Goal: Task Accomplishment & Management: Use online tool/utility

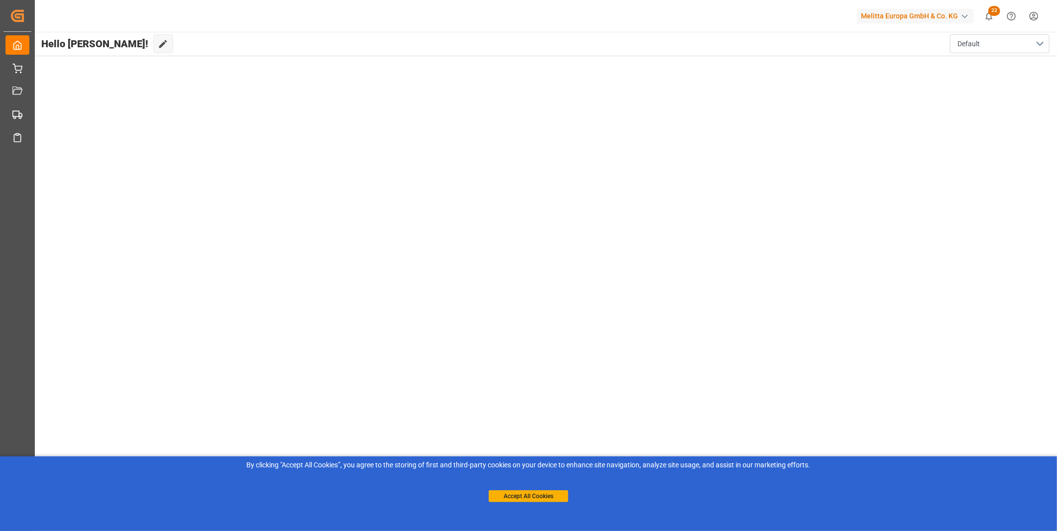
click at [526, 488] on div "Accept All Cookies" at bounding box center [529, 487] width 80 height 32
click at [527, 500] on button "Accept All Cookies" at bounding box center [529, 497] width 80 height 12
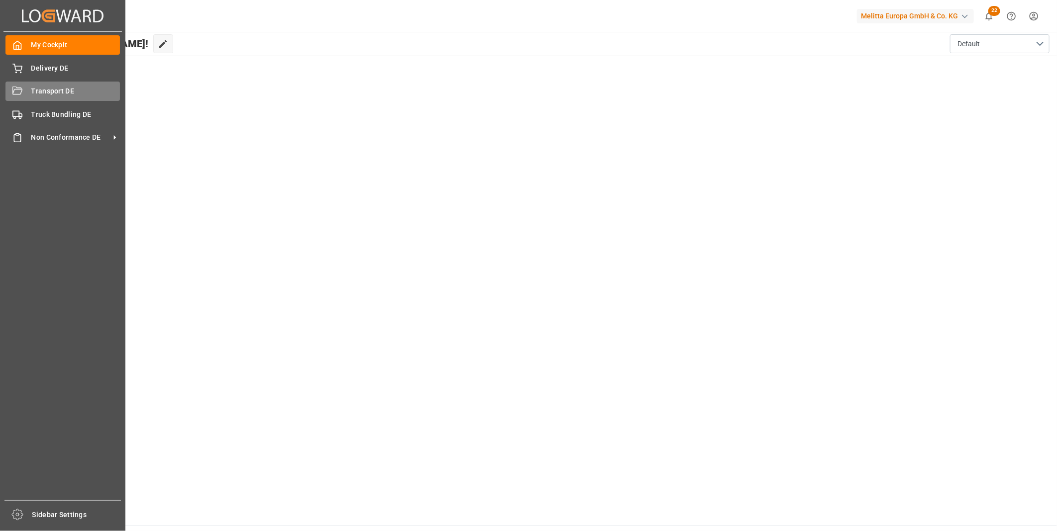
click at [31, 96] on span "Transport DE" at bounding box center [75, 91] width 89 height 10
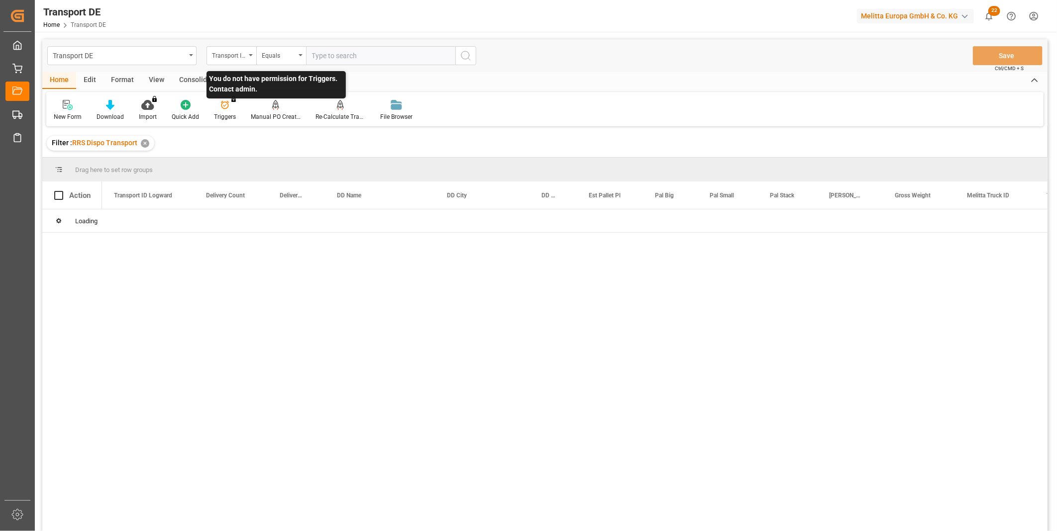
click at [211, 80] on p "You do not have permission for Triggers. Contact admin." at bounding box center [276, 84] width 139 height 27
click at [198, 76] on div "Consolidate" at bounding box center [198, 80] width 53 height 17
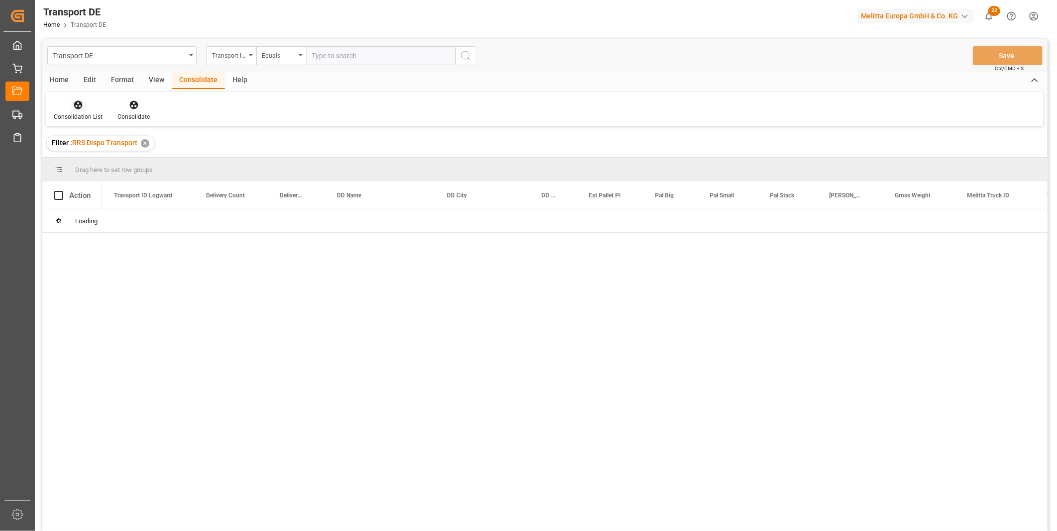
click at [61, 106] on div at bounding box center [78, 105] width 49 height 10
click at [133, 182] on div "Transport DE Transport ID Logward Equals Save Ctrl/CMD + S Home Edit Format Vie…" at bounding box center [544, 298] width 1005 height 519
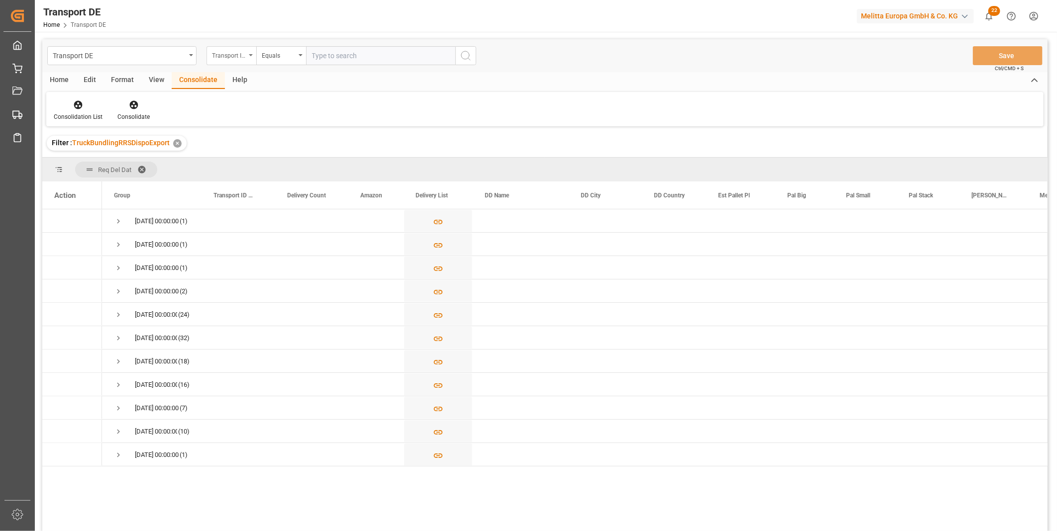
click at [229, 52] on div "Transport ID Logward" at bounding box center [229, 54] width 34 height 11
type input "ROute"
click at [220, 100] on div "Route" at bounding box center [281, 101] width 148 height 21
click at [268, 62] on div "Equals" at bounding box center [281, 55] width 50 height 19
click at [281, 162] on div "Starts with" at bounding box center [331, 164] width 148 height 21
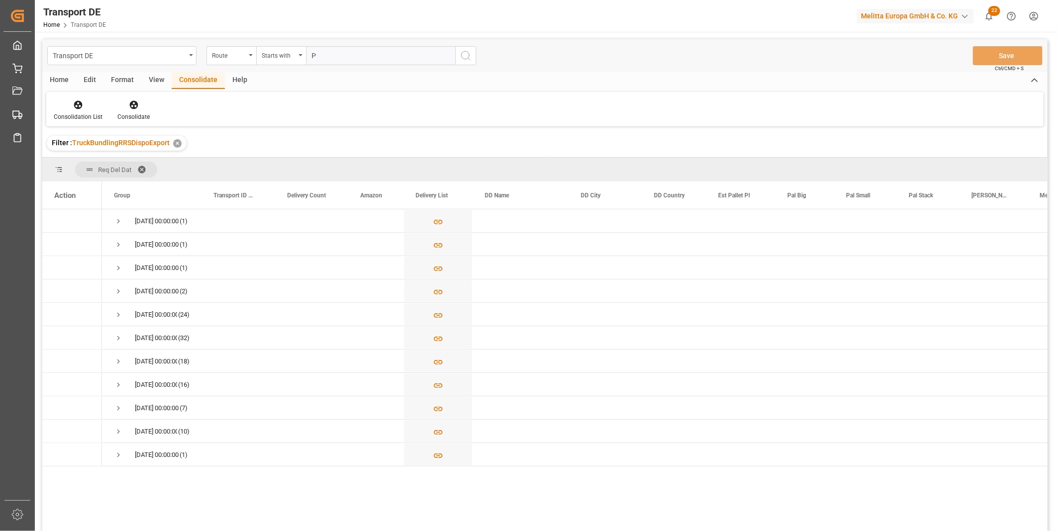
type input "PL"
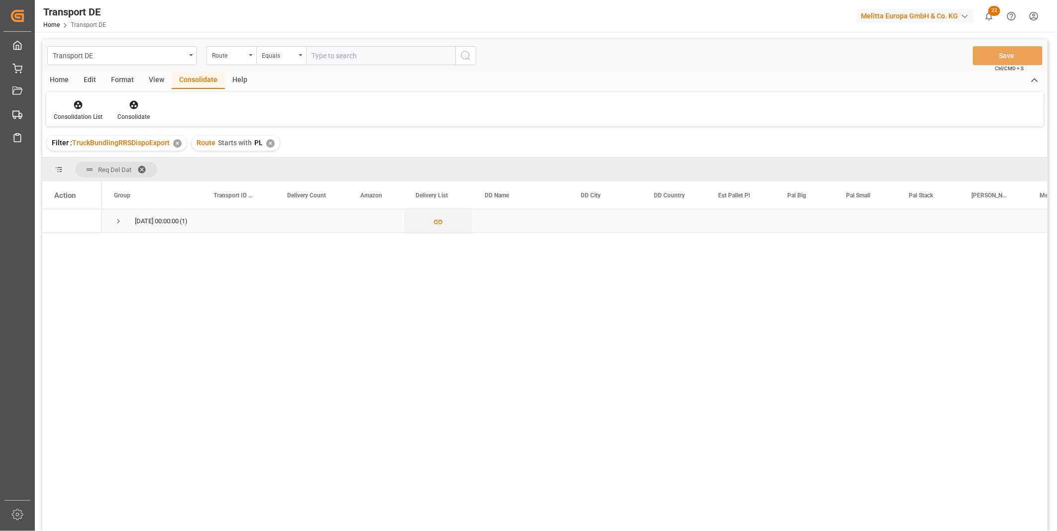
click at [116, 215] on span "Press SPACE to select this row." at bounding box center [118, 221] width 9 height 23
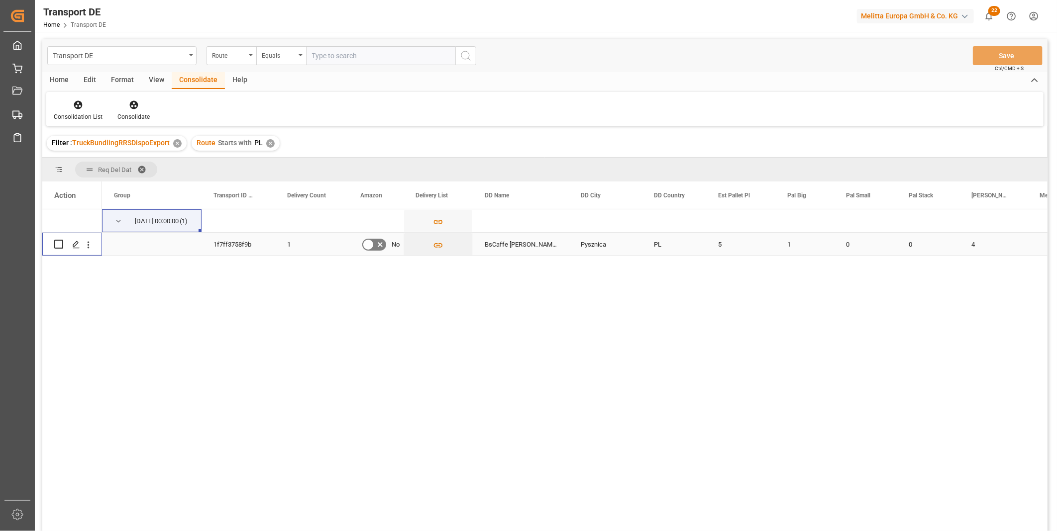
click at [59, 242] on input "Press Space to toggle row selection (unchecked)" at bounding box center [58, 244] width 9 height 9
checkbox input "true"
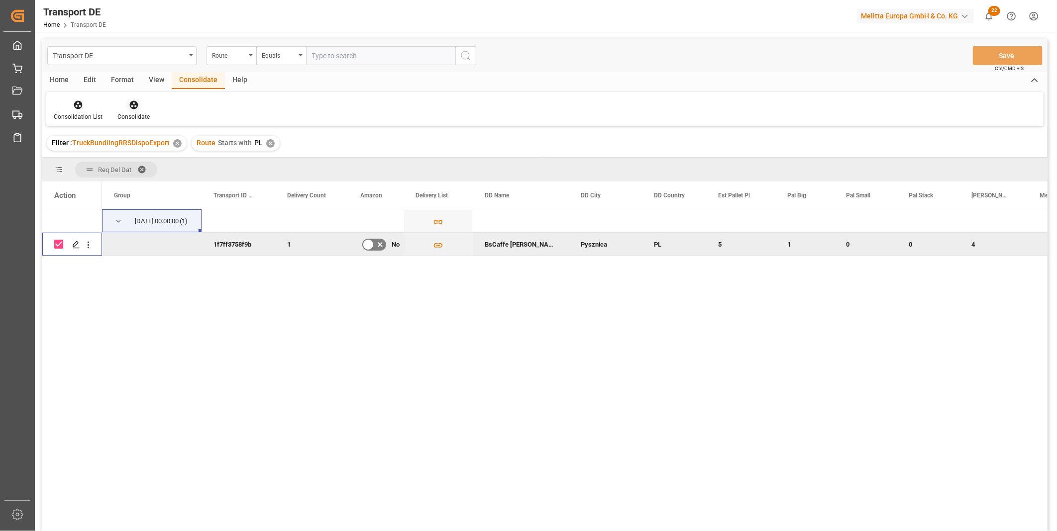
click at [131, 102] on icon at bounding box center [133, 105] width 8 height 8
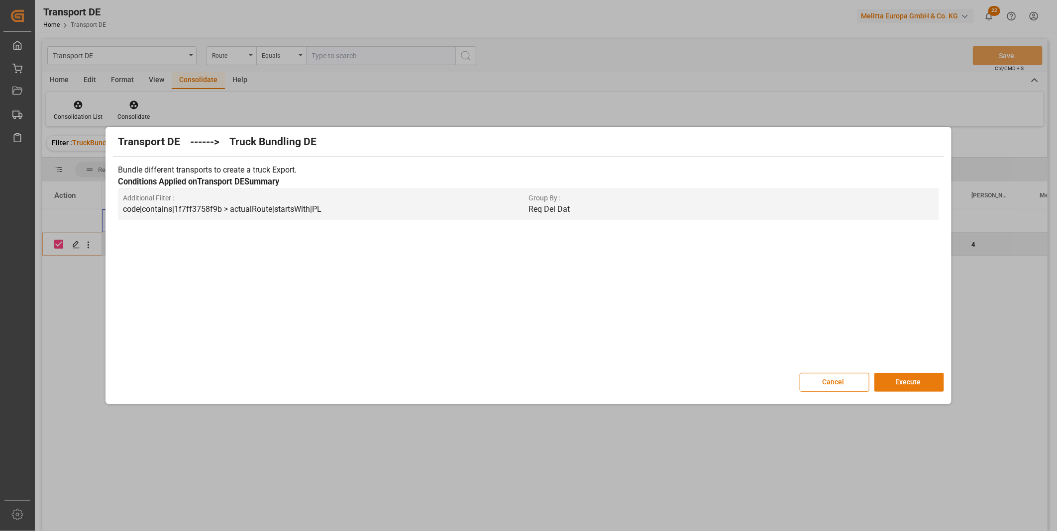
drag, startPoint x: 895, startPoint y: 383, endPoint x: 888, endPoint y: 383, distance: 6.5
click at [895, 384] on button "Execute" at bounding box center [909, 382] width 70 height 19
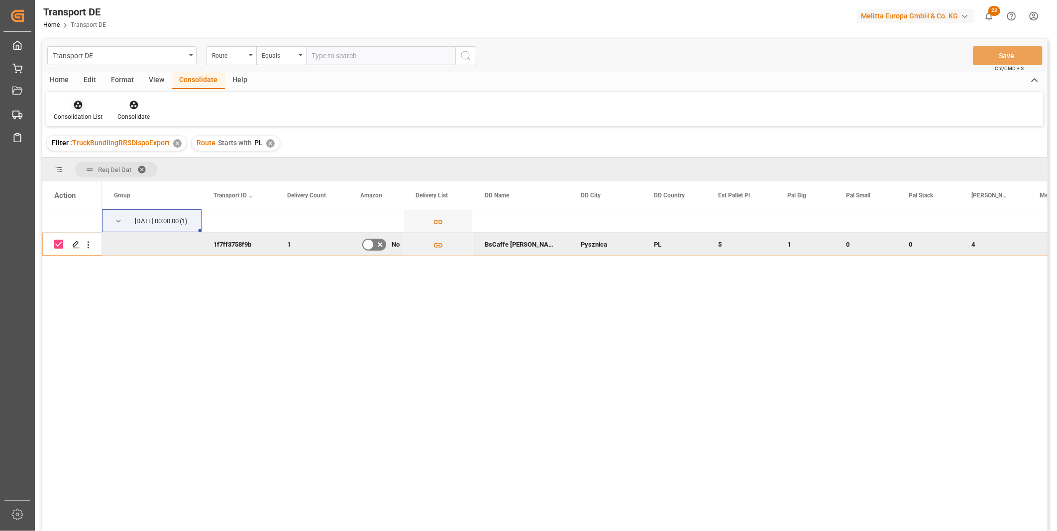
click at [63, 107] on div at bounding box center [78, 105] width 49 height 10
click at [146, 185] on div "Transport DE Route Equals Save Ctrl/CMD + S Home Edit Format View Consolidate H…" at bounding box center [544, 298] width 1005 height 519
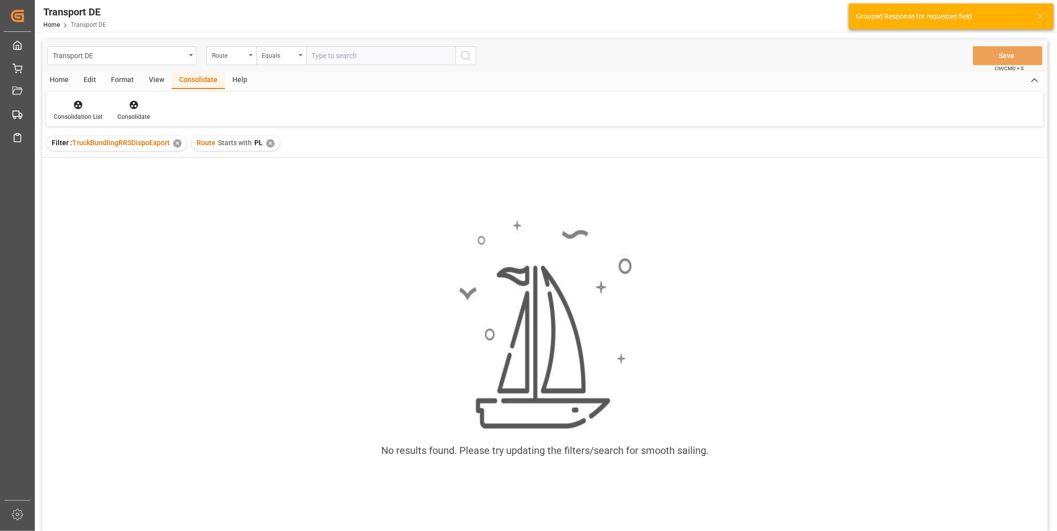
click at [264, 147] on div "Route Starts with PL ✕" at bounding box center [236, 143] width 88 height 15
click at [270, 144] on div "✕" at bounding box center [270, 143] width 8 height 8
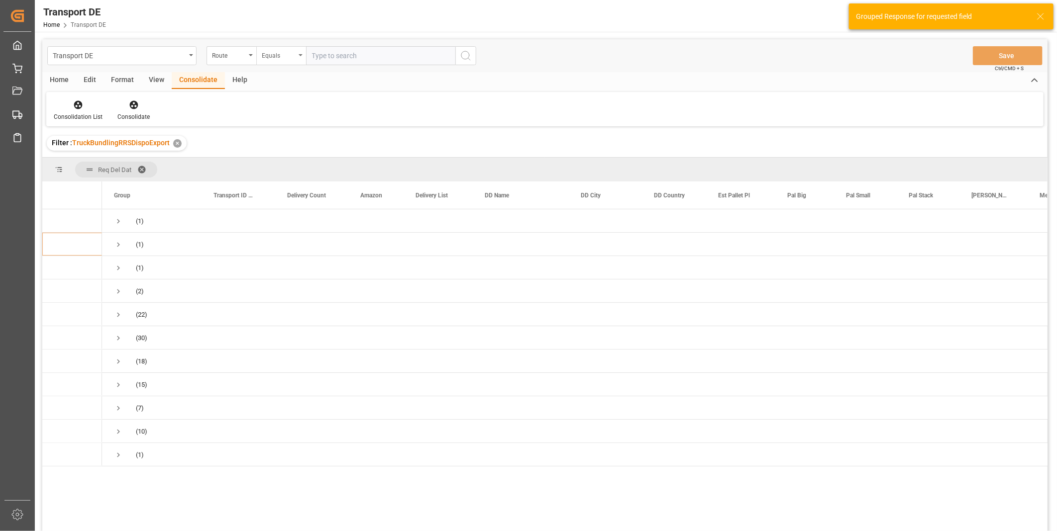
click at [275, 65] on div "Equals" at bounding box center [281, 55] width 50 height 19
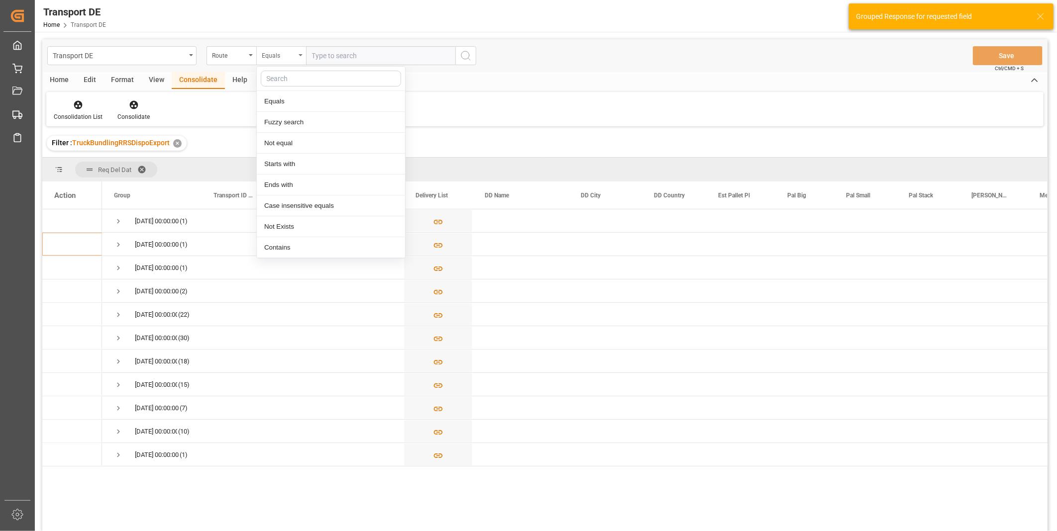
click at [275, 52] on div "Equals" at bounding box center [279, 54] width 34 height 11
click at [270, 56] on div "Equals" at bounding box center [279, 54] width 34 height 11
click at [287, 166] on div "Starts with" at bounding box center [331, 164] width 148 height 21
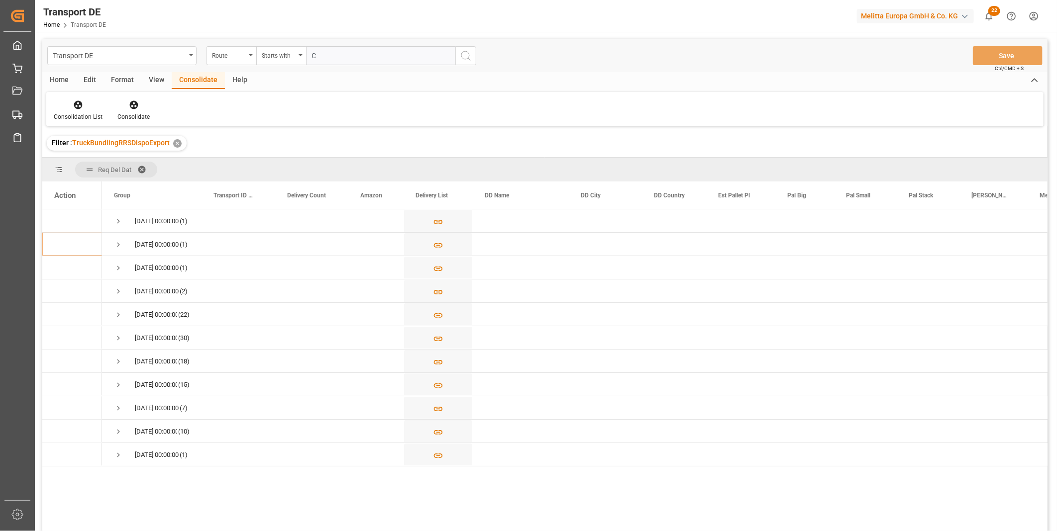
type input "CZ"
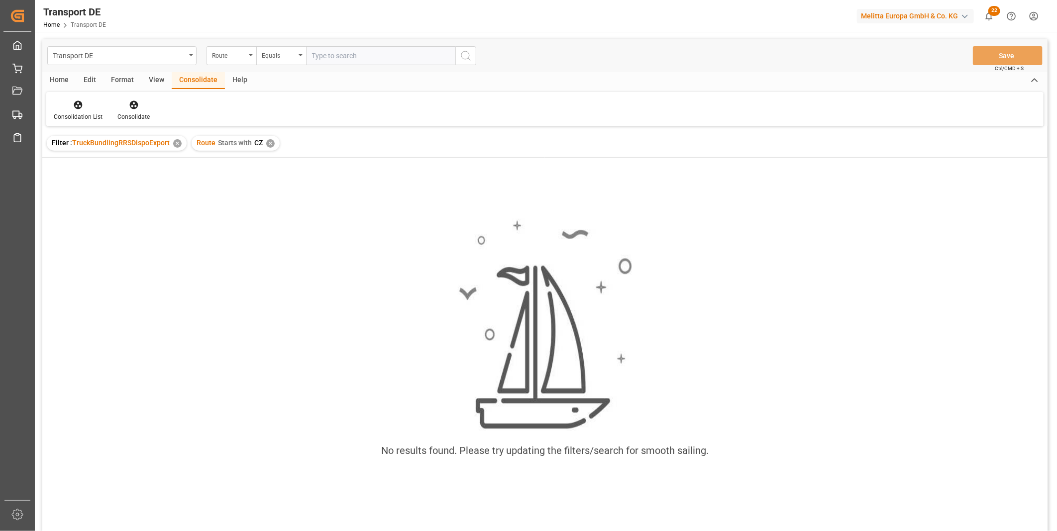
click at [269, 142] on div "✕" at bounding box center [270, 143] width 8 height 8
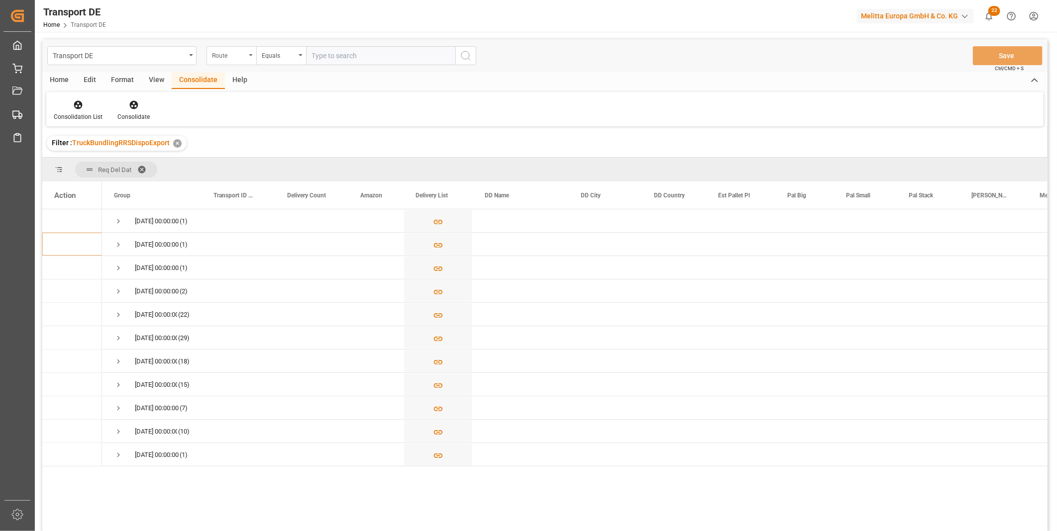
click at [228, 61] on div "Route" at bounding box center [232, 55] width 50 height 19
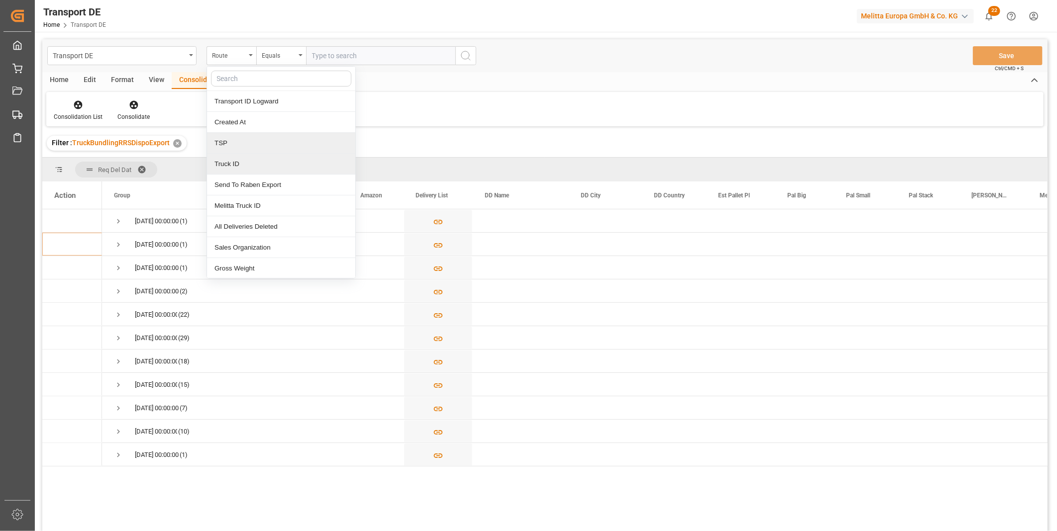
click at [243, 145] on div "TSP" at bounding box center [281, 143] width 148 height 21
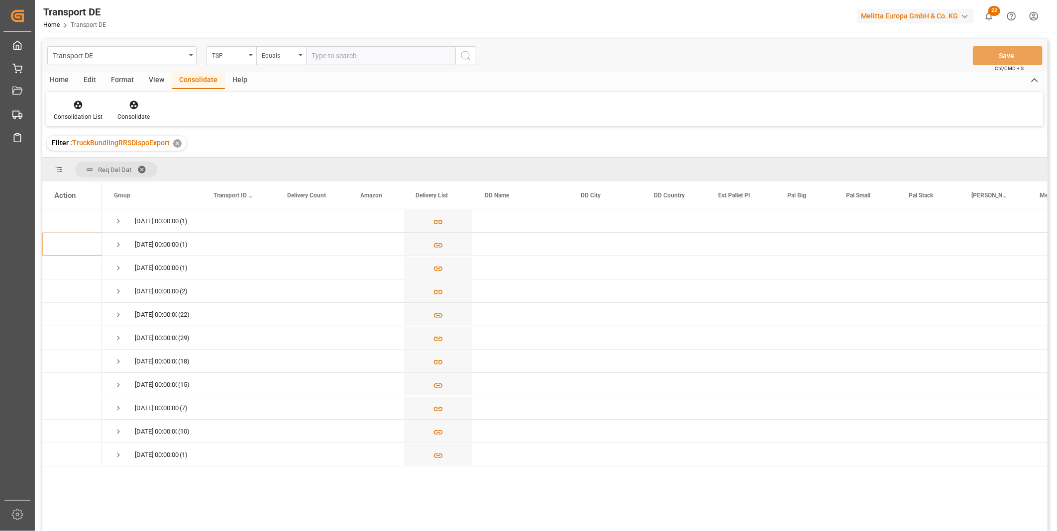
click at [335, 58] on input "text" at bounding box center [380, 55] width 149 height 19
type input "DACHSER COF FOODSERVICE"
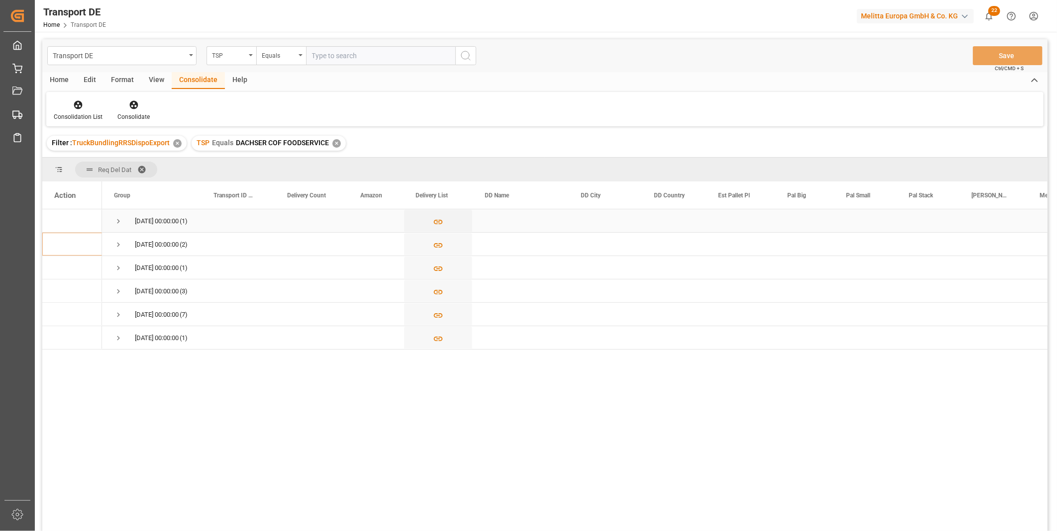
click at [125, 218] on span "10.10.2025 00:00:00 (1)" at bounding box center [152, 221] width 76 height 22
click at [119, 219] on span "Press SPACE to select this row." at bounding box center [118, 221] width 9 height 9
click at [58, 244] on input "Press Space to toggle row selection (unchecked)" at bounding box center [58, 244] width 9 height 9
checkbox input "true"
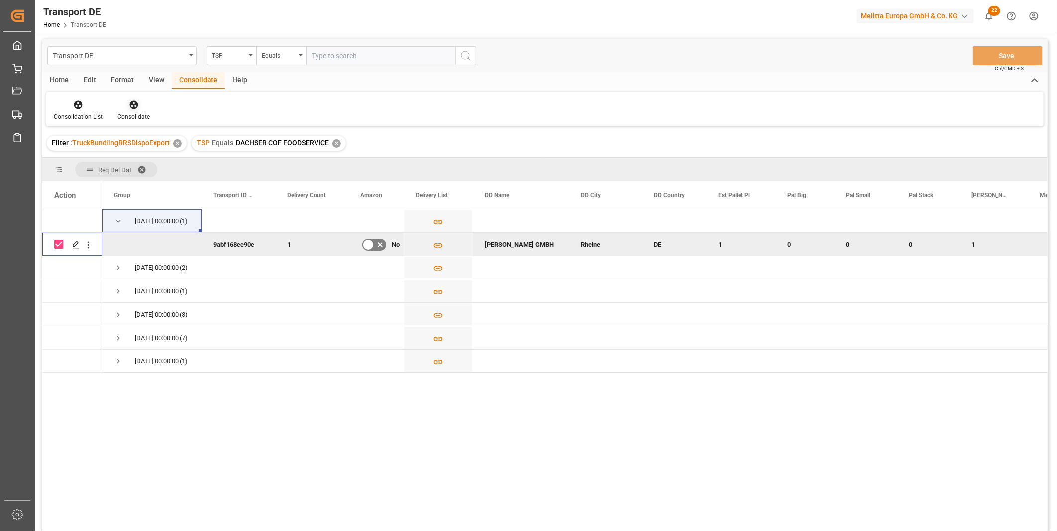
click at [123, 107] on div at bounding box center [133, 105] width 32 height 10
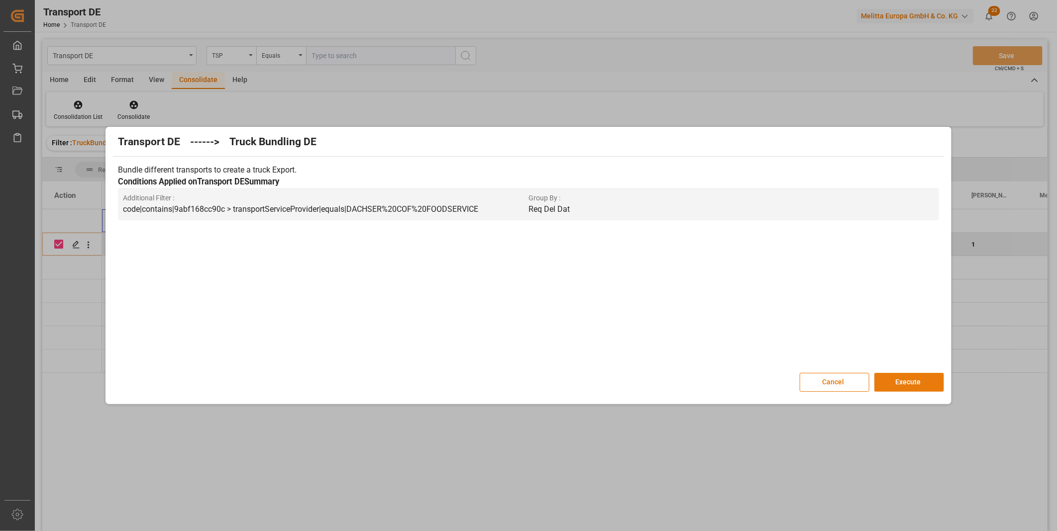
click at [922, 382] on button "Execute" at bounding box center [909, 382] width 70 height 19
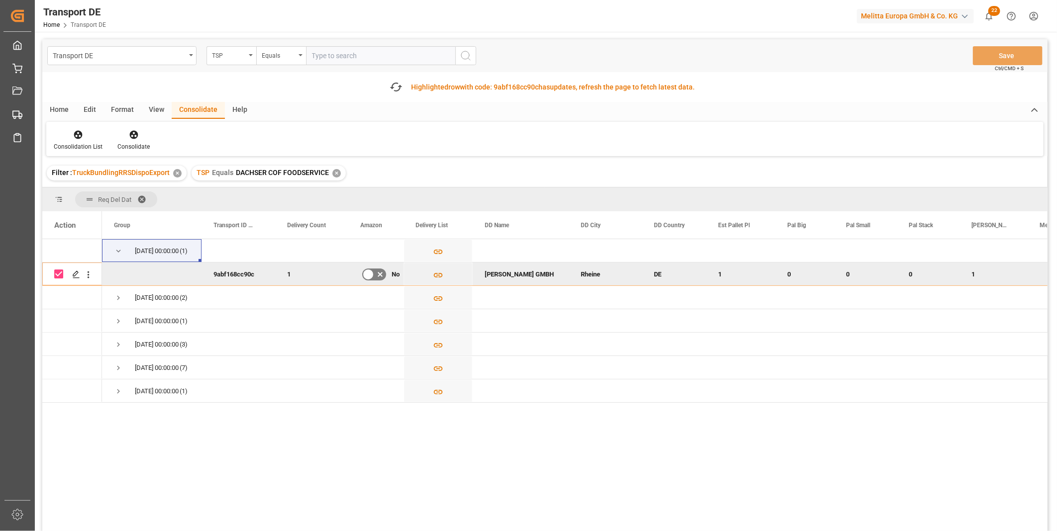
click at [79, 123] on div "Consolidation List Consolidate" at bounding box center [544, 139] width 997 height 34
click at [78, 129] on div at bounding box center [78, 134] width 49 height 10
click at [118, 212] on div "Transport DE TSP Equals Save Ctrl/CMD + S Fetch latest updates Highlighted row …" at bounding box center [544, 313] width 1005 height 548
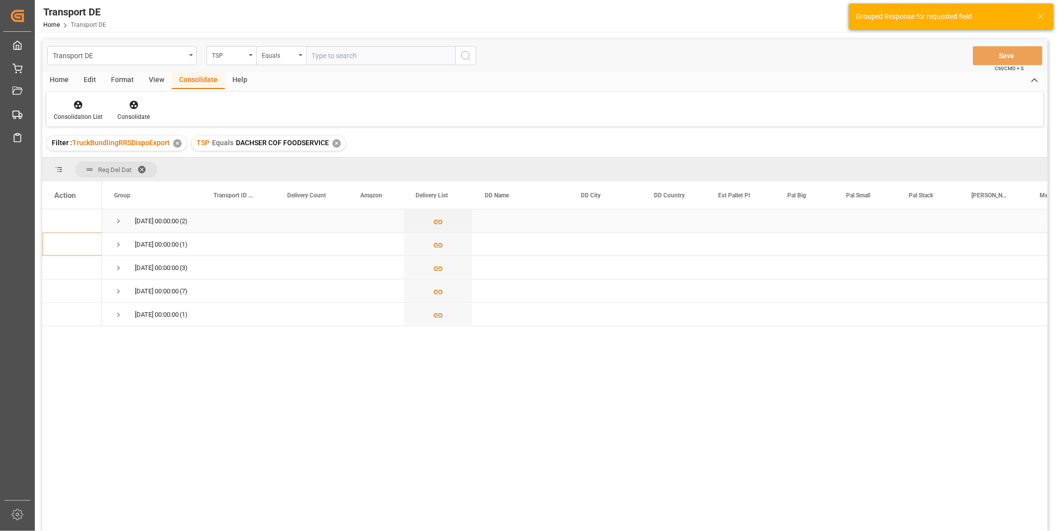
click at [115, 211] on span "Press SPACE to select this row." at bounding box center [118, 221] width 9 height 23
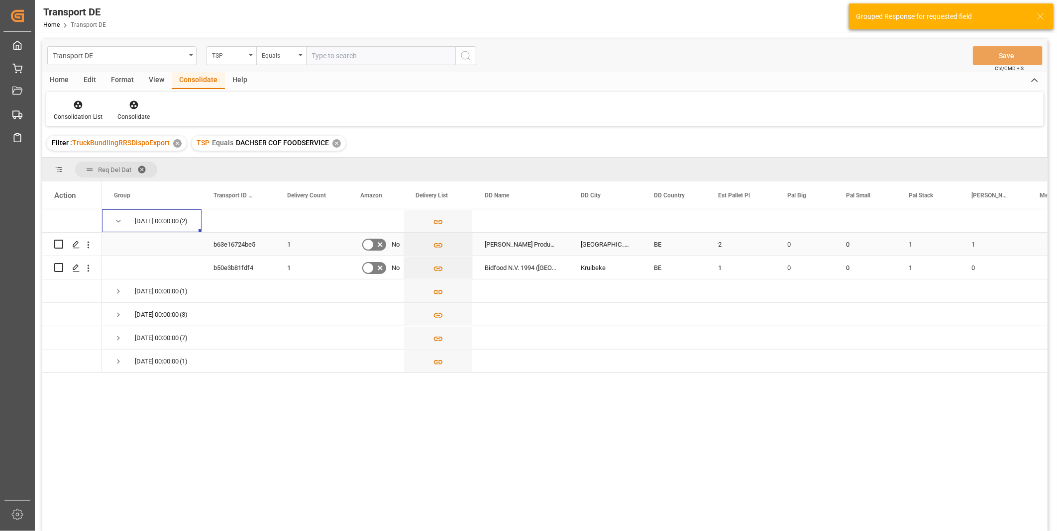
drag, startPoint x: 59, startPoint y: 244, endPoint x: 81, endPoint y: 226, distance: 28.6
click at [59, 244] on input "Press Space to toggle row selection (unchecked)" at bounding box center [58, 244] width 9 height 9
checkbox input "true"
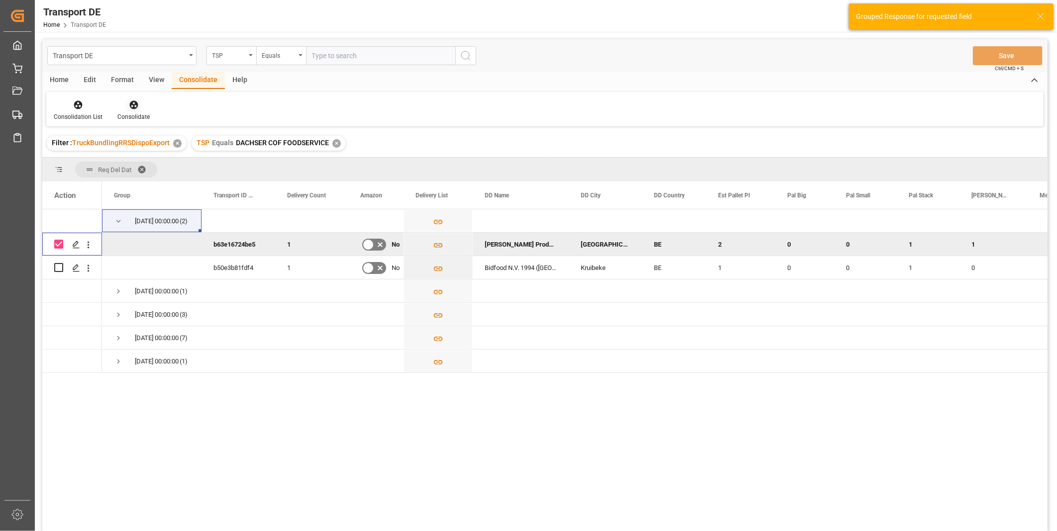
click at [127, 111] on div "Consolidate" at bounding box center [133, 111] width 47 height 22
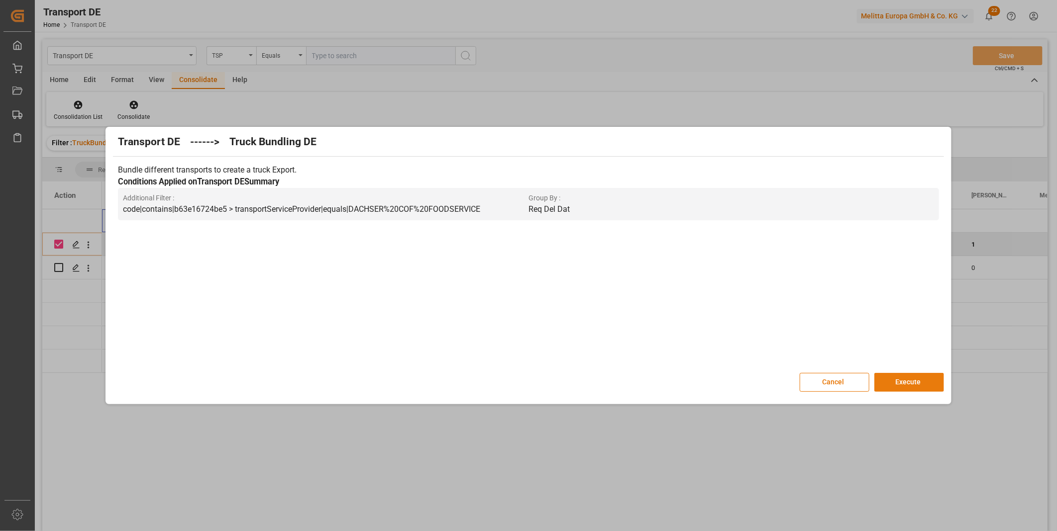
click at [918, 375] on button "Execute" at bounding box center [909, 382] width 70 height 19
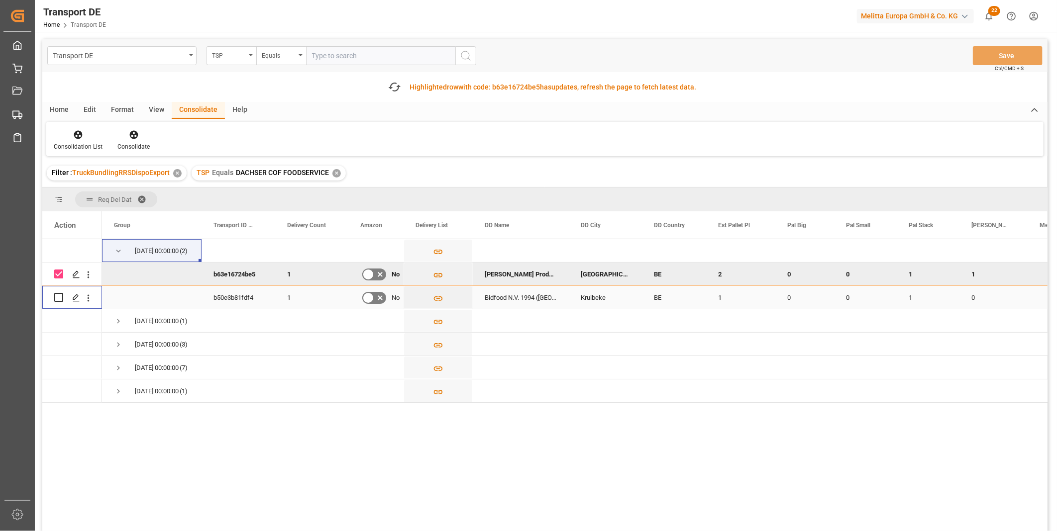
click at [60, 299] on input "Press Space to toggle row selection (unchecked)" at bounding box center [58, 297] width 9 height 9
checkbox input "true"
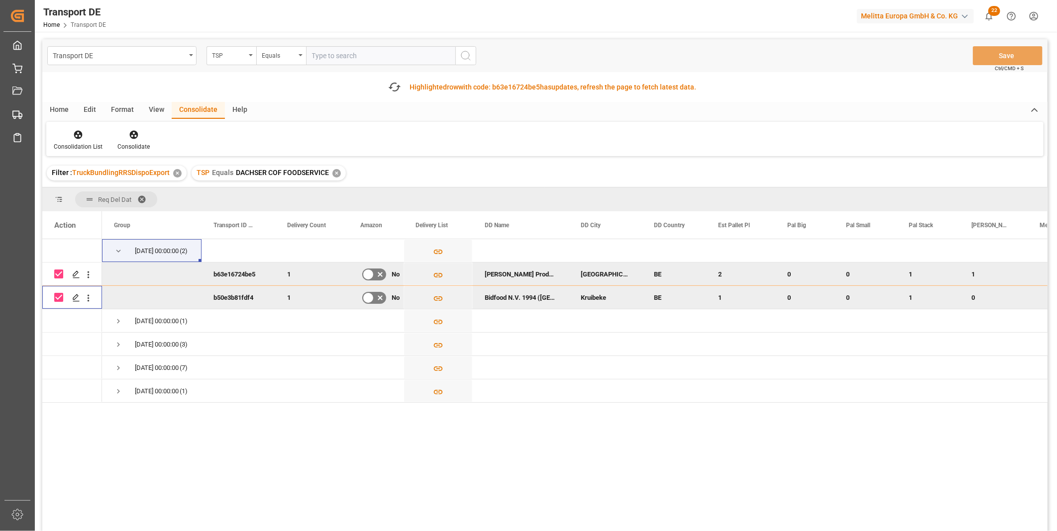
click at [58, 272] on input "Press Space to toggle row selection (checked)" at bounding box center [58, 274] width 9 height 9
checkbox input "false"
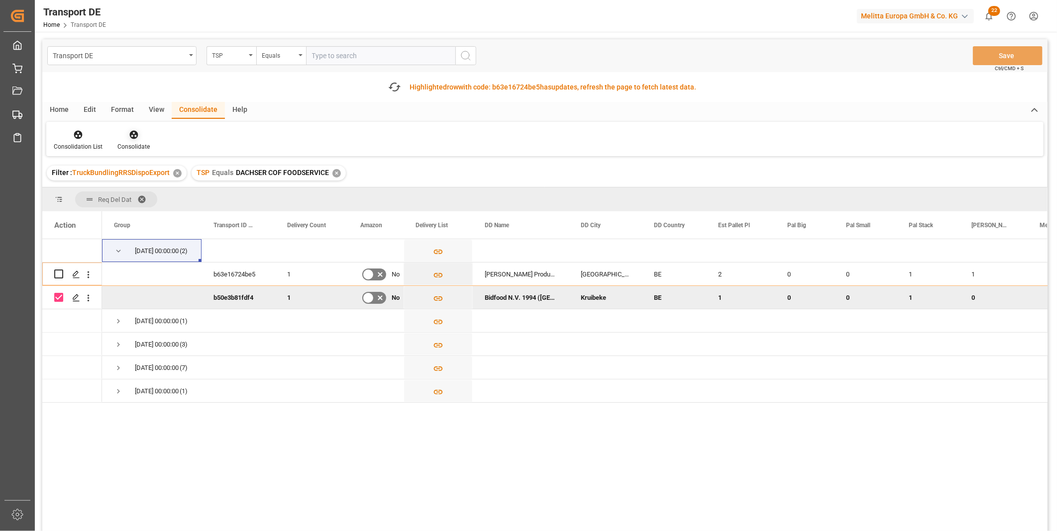
click at [114, 136] on div "Consolidate" at bounding box center [133, 140] width 47 height 22
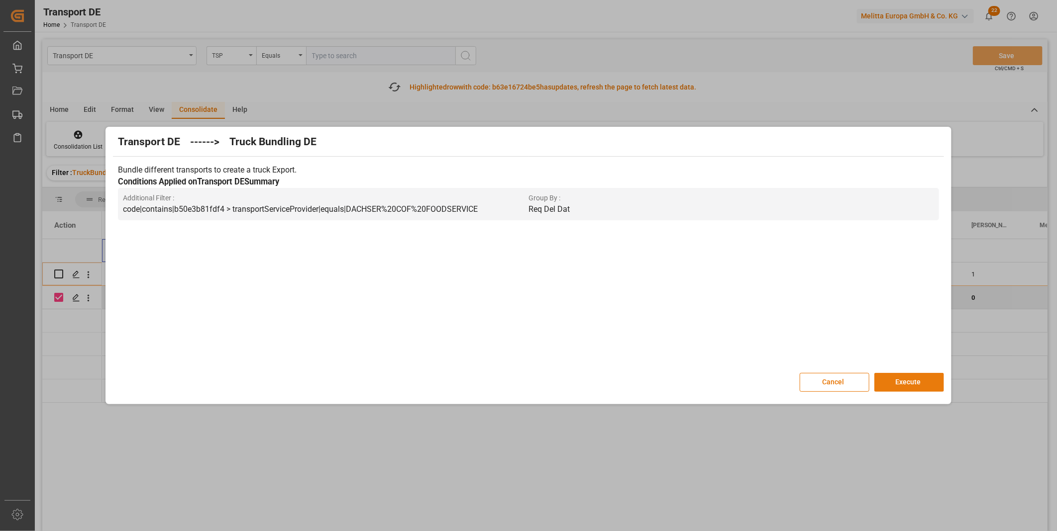
click at [918, 386] on button "Execute" at bounding box center [909, 382] width 70 height 19
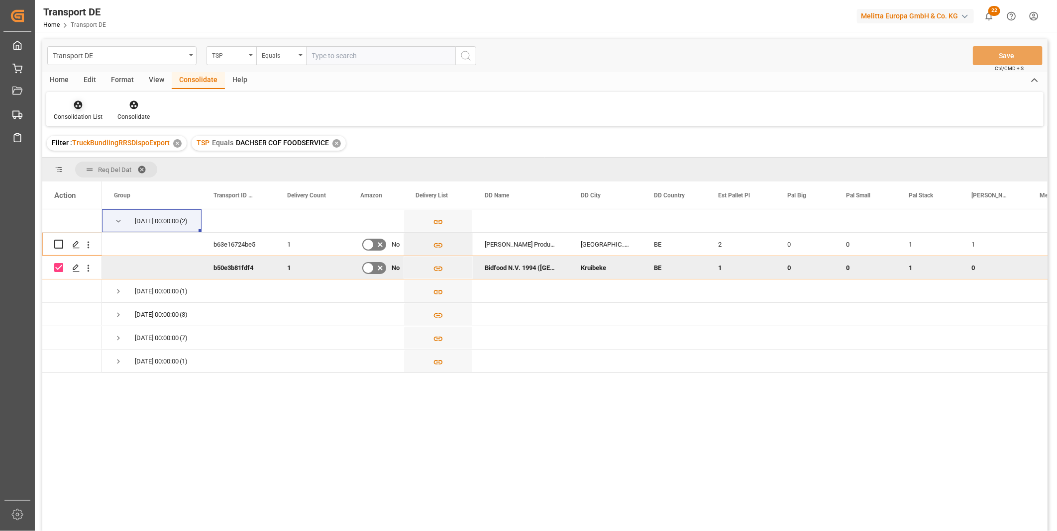
click at [71, 109] on div at bounding box center [78, 105] width 49 height 10
click at [119, 179] on div "Transport DE TSP Equals Save Ctrl/CMD + S Home Edit Format View Consolidate Hel…" at bounding box center [544, 298] width 1005 height 519
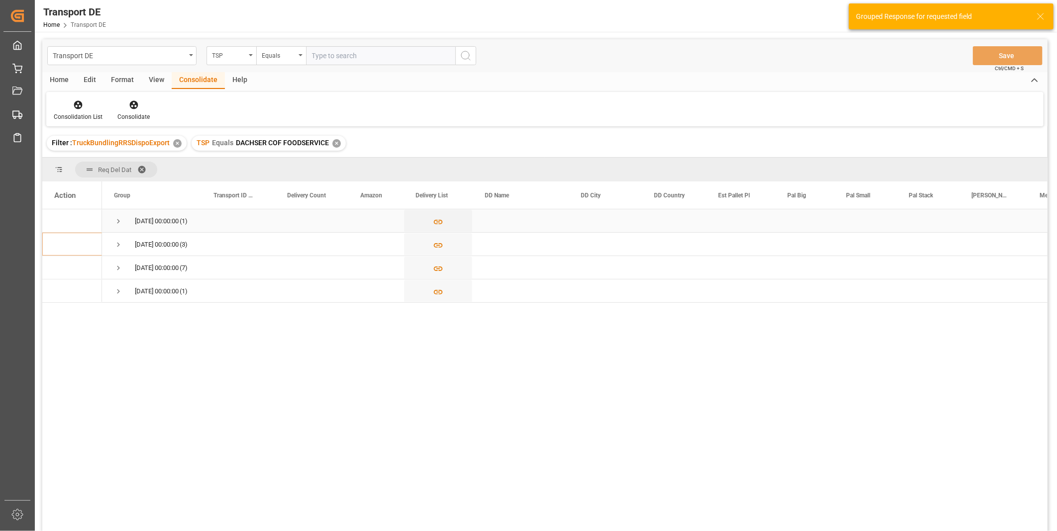
click at [129, 221] on span "14.10.2025 00:00:00 (1)" at bounding box center [152, 221] width 76 height 22
click at [125, 220] on span "14.10.2025 00:00:00 (1)" at bounding box center [152, 221] width 76 height 22
click at [118, 219] on span "Press SPACE to select this row." at bounding box center [118, 221] width 9 height 9
click at [60, 247] on input "Press Space to toggle row selection (unchecked)" at bounding box center [58, 244] width 9 height 9
checkbox input "true"
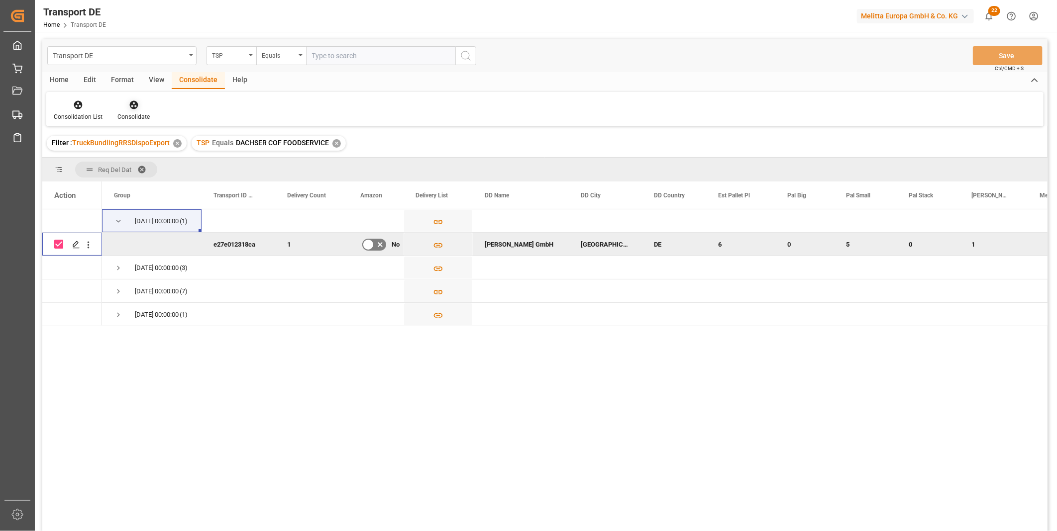
click at [121, 121] on div "Consolidate" at bounding box center [133, 116] width 32 height 9
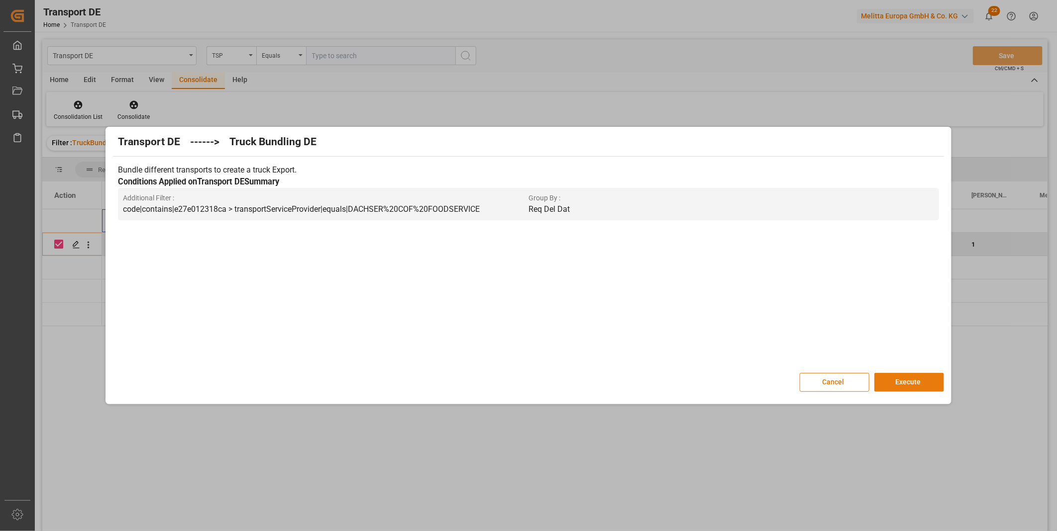
click at [879, 374] on button "Execute" at bounding box center [909, 382] width 70 height 19
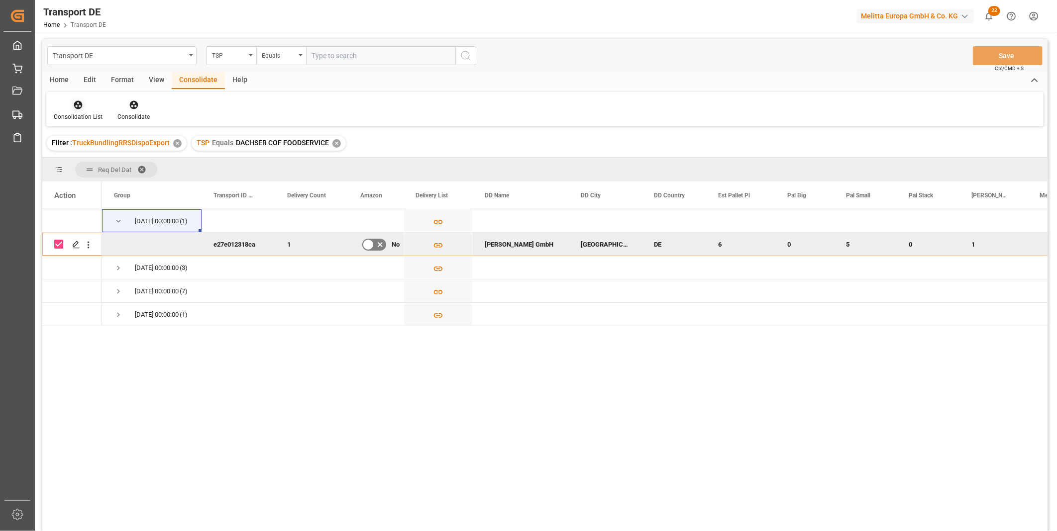
click at [81, 103] on icon at bounding box center [78, 105] width 8 height 8
click at [102, 180] on div "Transport DE TSP Equals Save Ctrl/CMD + S Home Edit Format View Consolidate Hel…" at bounding box center [544, 298] width 1005 height 519
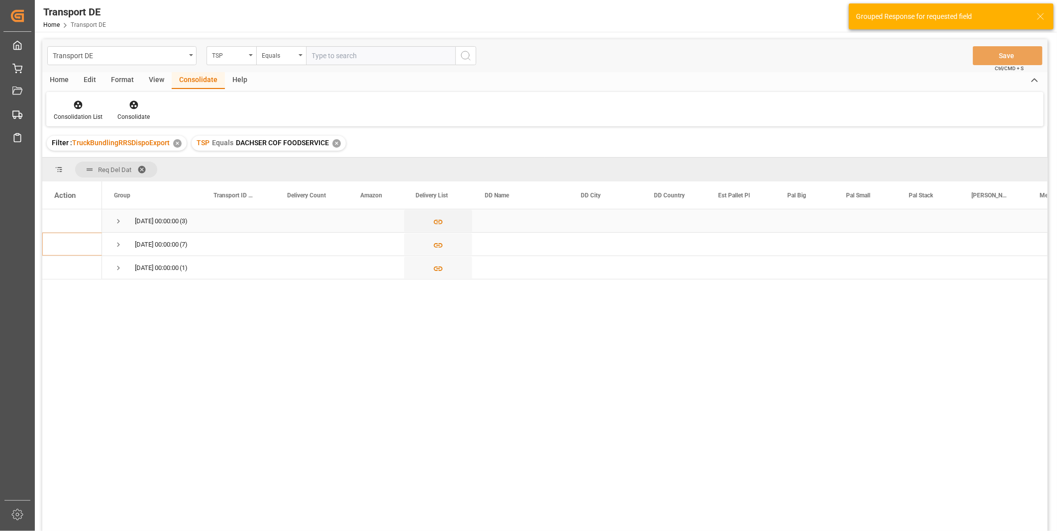
click at [122, 215] on span "Press SPACE to select this row." at bounding box center [118, 221] width 9 height 23
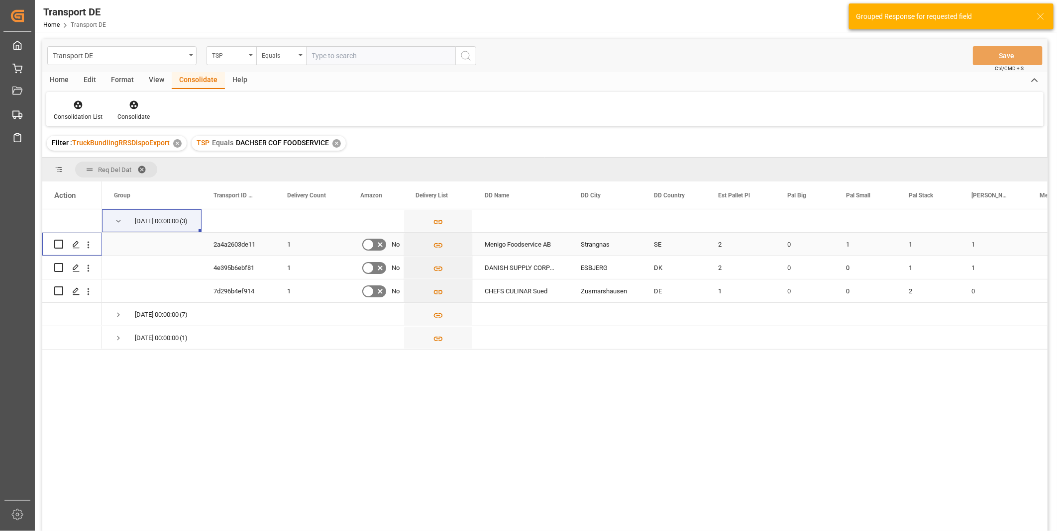
click at [60, 244] on input "Press Space to toggle row selection (unchecked)" at bounding box center [58, 244] width 9 height 9
checkbox input "true"
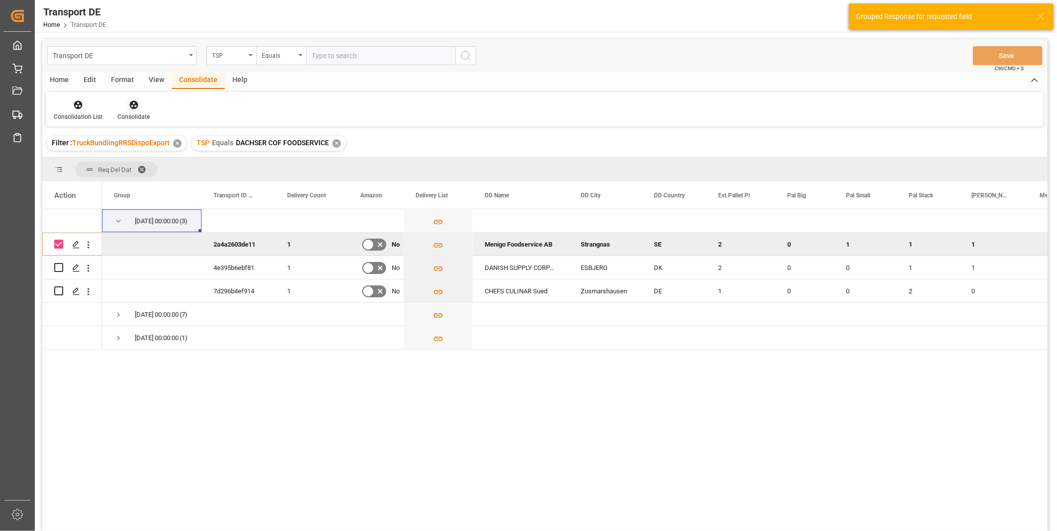
click at [133, 102] on icon at bounding box center [133, 105] width 8 height 8
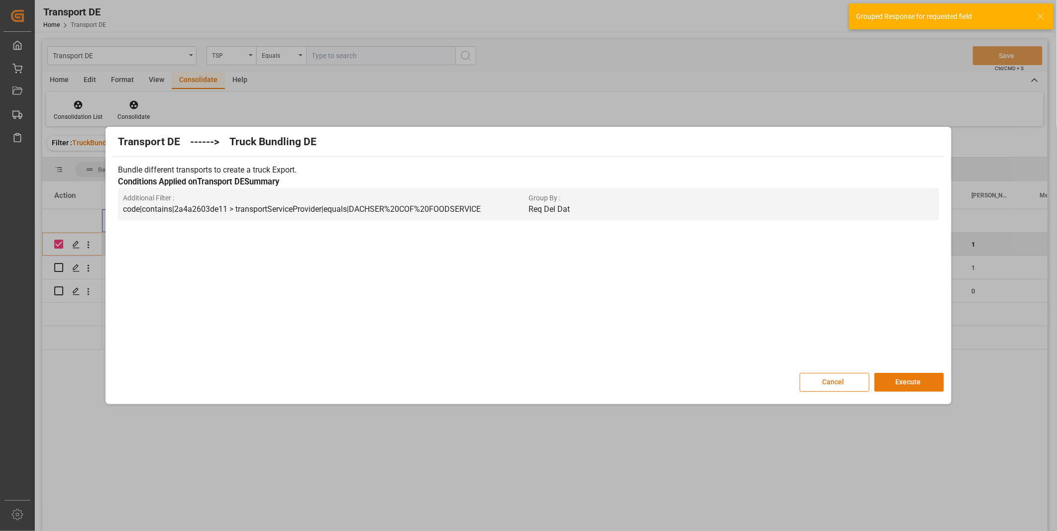
click at [915, 381] on button "Execute" at bounding box center [909, 382] width 70 height 19
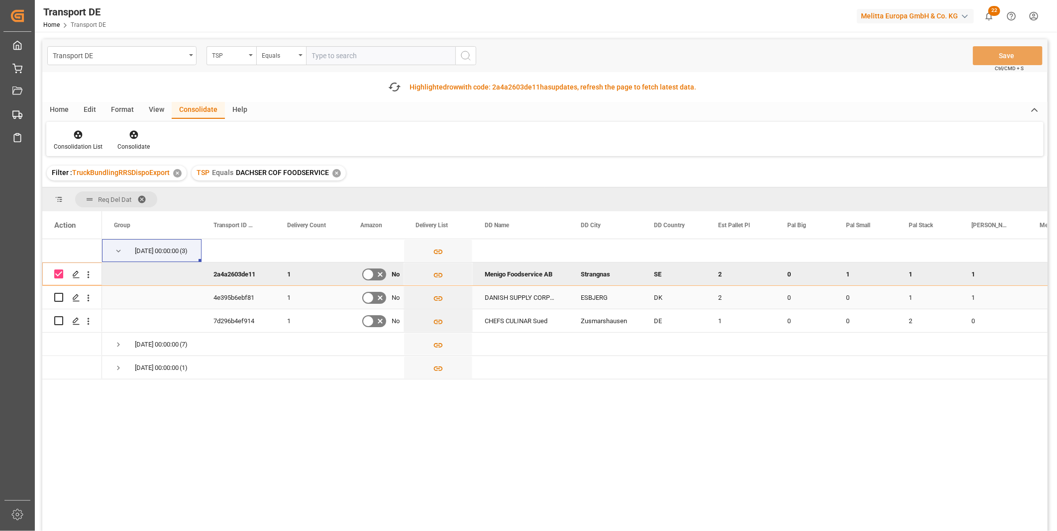
click at [60, 298] on input "Press Space to toggle row selection (unchecked)" at bounding box center [58, 297] width 9 height 9
checkbox input "true"
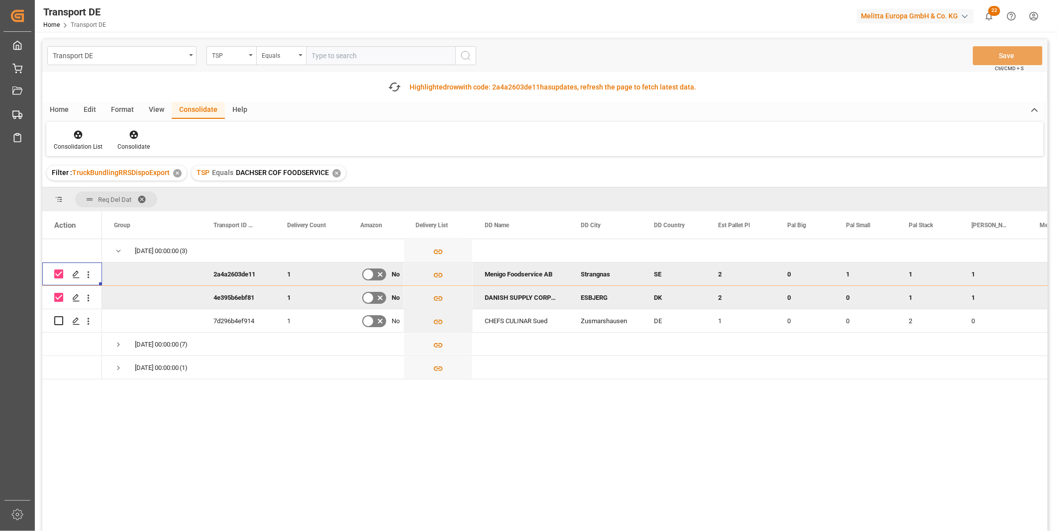
click at [54, 270] on div "Press SPACE to deselect this row." at bounding box center [72, 274] width 60 height 23
click at [58, 272] on input "Press Space to toggle row selection (checked)" at bounding box center [58, 274] width 9 height 9
checkbox input "false"
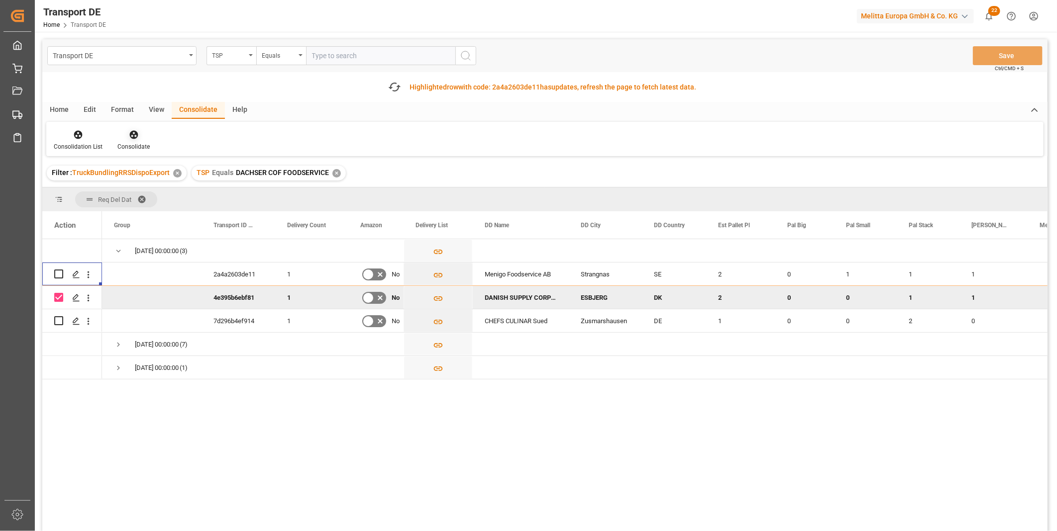
click at [129, 140] on div "Consolidate" at bounding box center [133, 140] width 47 height 22
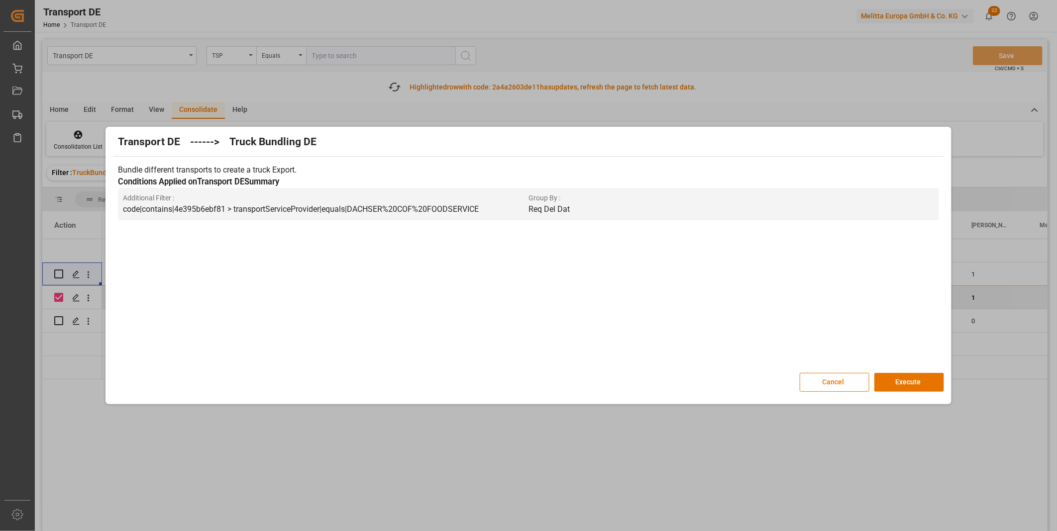
click at [899, 368] on div "Bundle different transports to create a truck Export. Conditions Applied on Tra…" at bounding box center [528, 263] width 831 height 209
click at [904, 382] on button "Execute" at bounding box center [909, 382] width 70 height 19
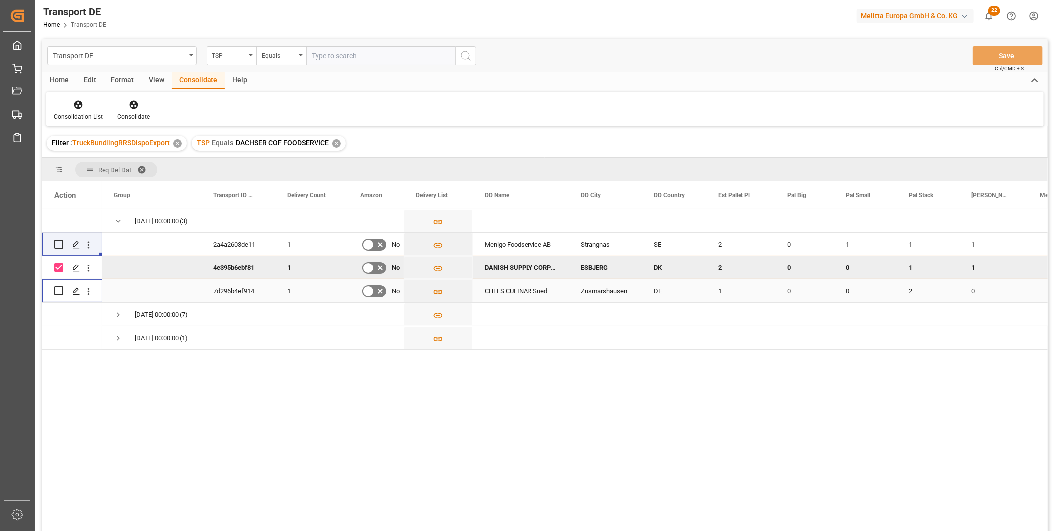
click at [59, 292] on input "Press Space to toggle row selection (unchecked)" at bounding box center [58, 291] width 9 height 9
checkbox input "true"
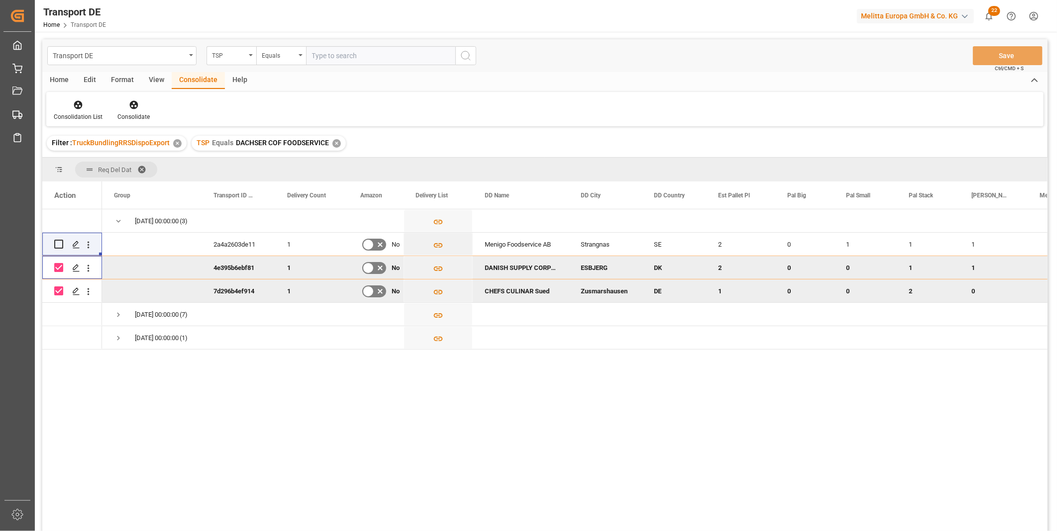
click at [58, 271] on input "Press Space to toggle row selection (checked)" at bounding box center [58, 267] width 9 height 9
checkbox input "false"
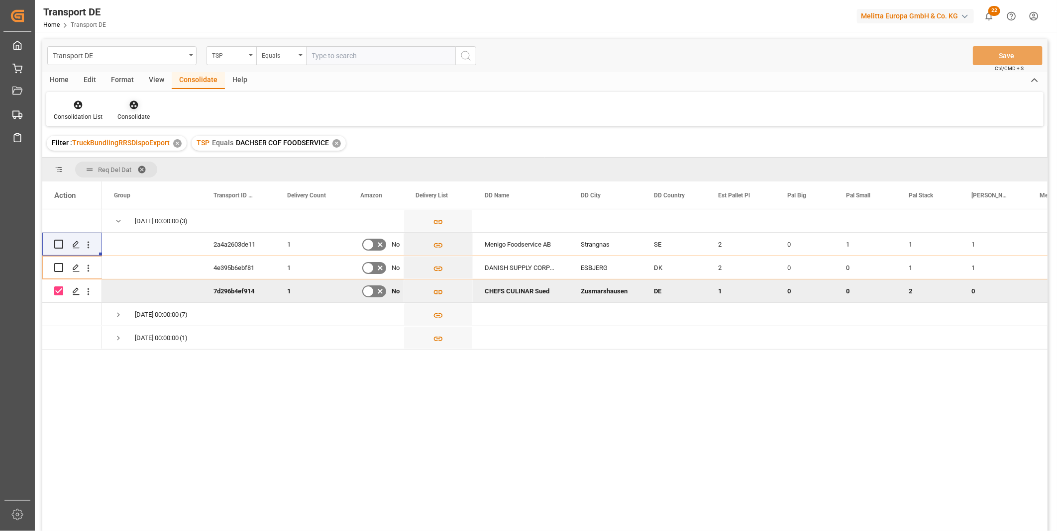
click at [133, 113] on div "Consolidate" at bounding box center [133, 116] width 32 height 9
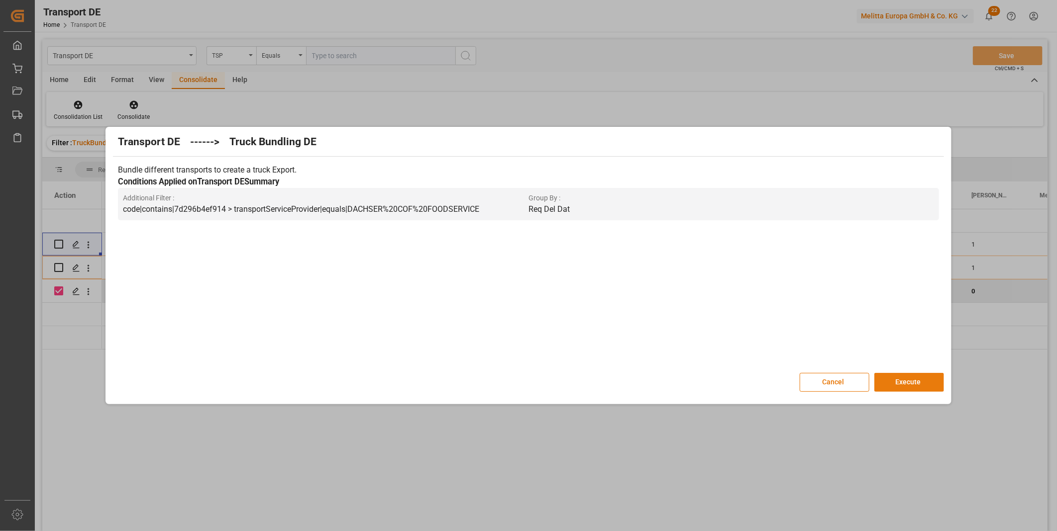
click at [901, 374] on button "Execute" at bounding box center [909, 382] width 70 height 19
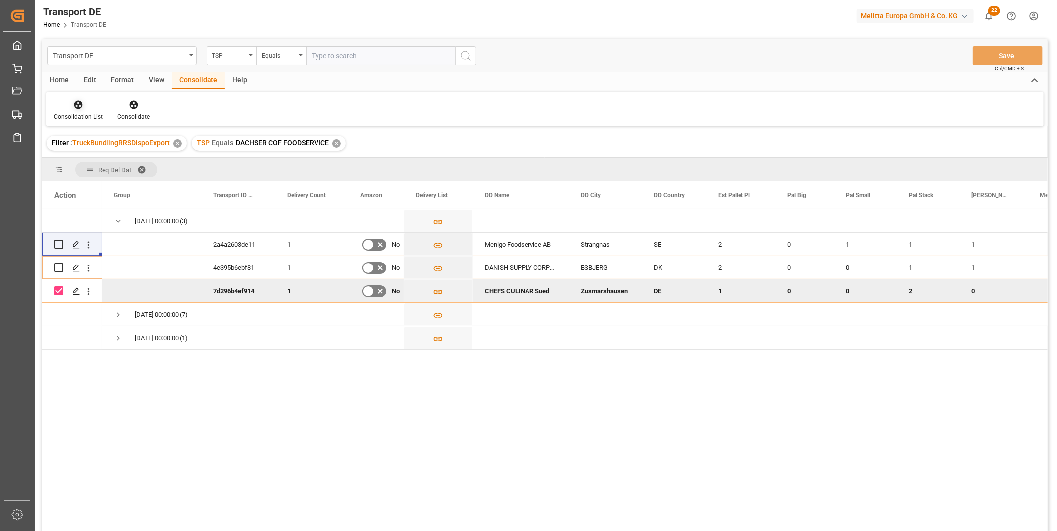
click at [77, 89] on div "Edit" at bounding box center [89, 80] width 27 height 17
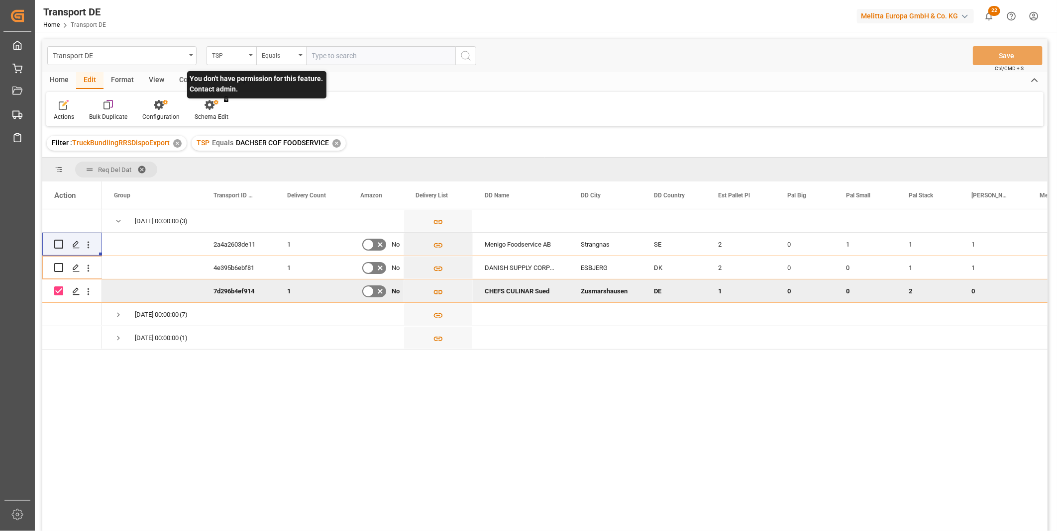
click at [193, 85] on p "You don't have permission for this feature. Contact admin." at bounding box center [256, 84] width 139 height 27
click at [368, 119] on div "Actions Bulk Duplicate Configuration Schema Edit You don't have permission for …" at bounding box center [544, 109] width 997 height 34
click at [205, 81] on div "Consolidate" at bounding box center [198, 80] width 53 height 17
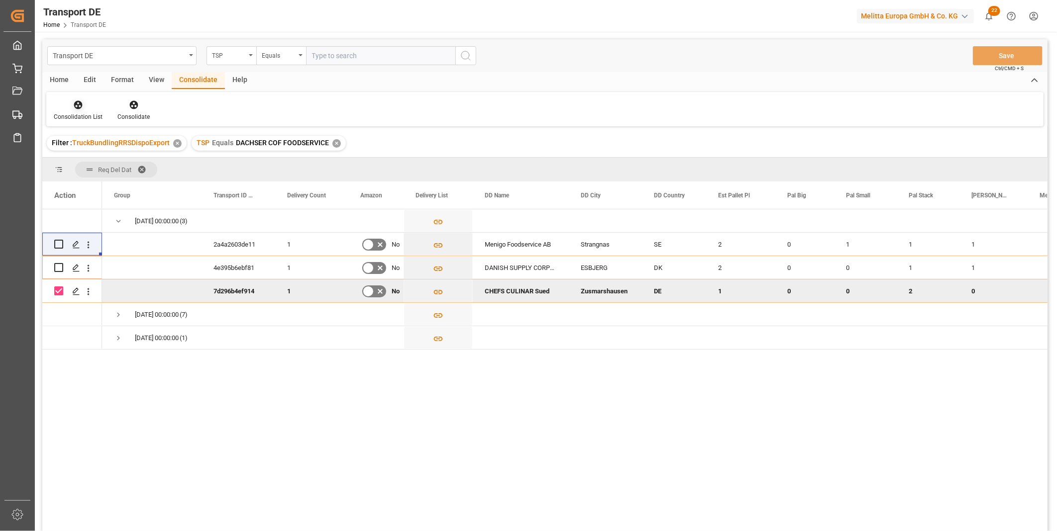
drag, startPoint x: 72, startPoint y: 104, endPoint x: 74, endPoint y: 113, distance: 10.1
click at [73, 104] on icon at bounding box center [78, 105] width 10 height 10
click at [138, 189] on div "Transport DE TSP Equals Save Ctrl/CMD + S Home Edit Format View Consolidate Hel…" at bounding box center [544, 298] width 1005 height 519
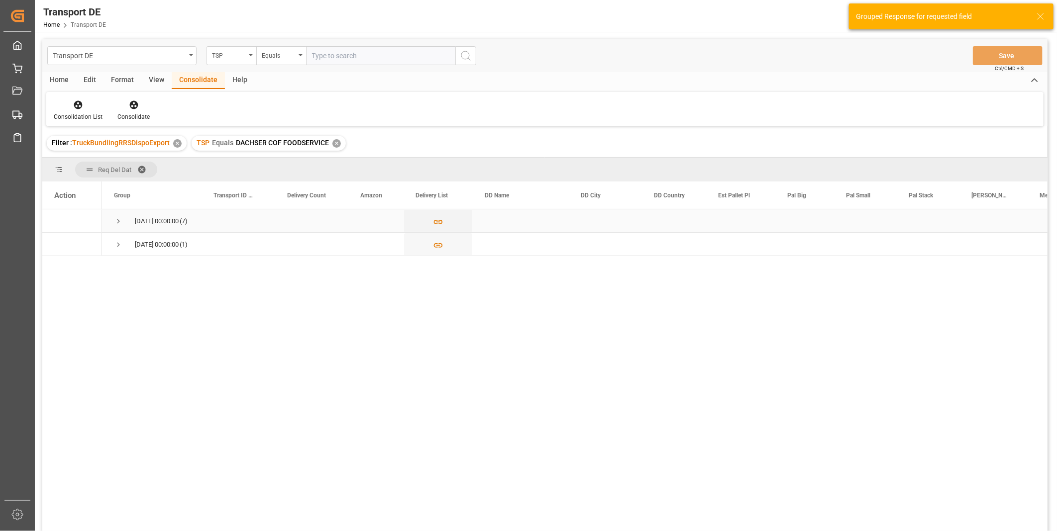
click at [118, 214] on span "Press SPACE to select this row." at bounding box center [118, 221] width 9 height 23
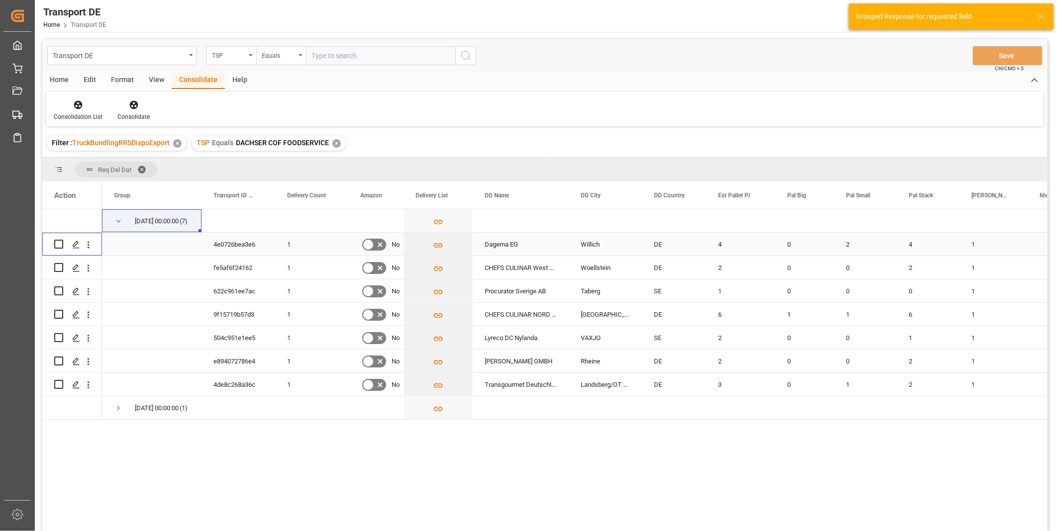
click at [58, 245] on input "Press Space to toggle row selection (unchecked)" at bounding box center [58, 244] width 9 height 9
checkbox input "true"
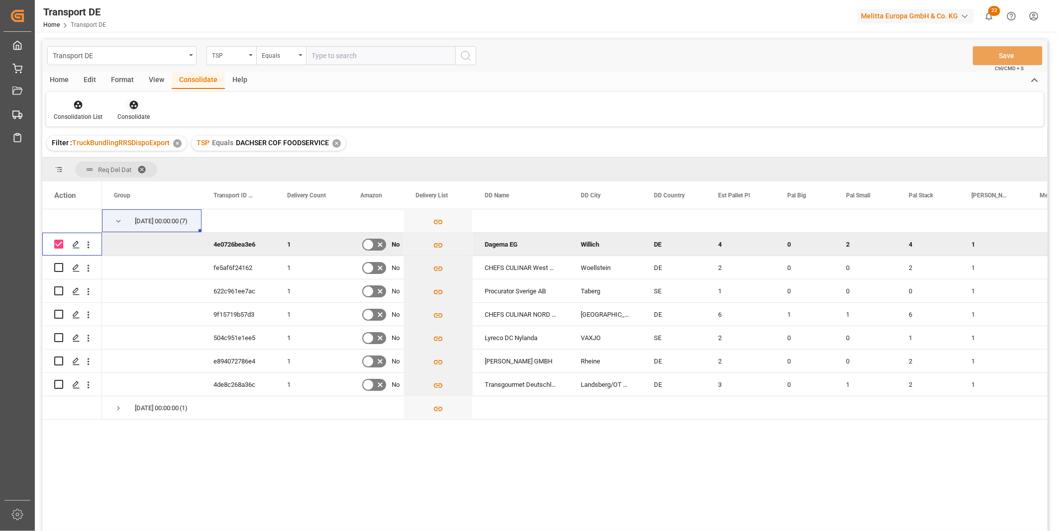
click at [121, 108] on div at bounding box center [133, 105] width 32 height 10
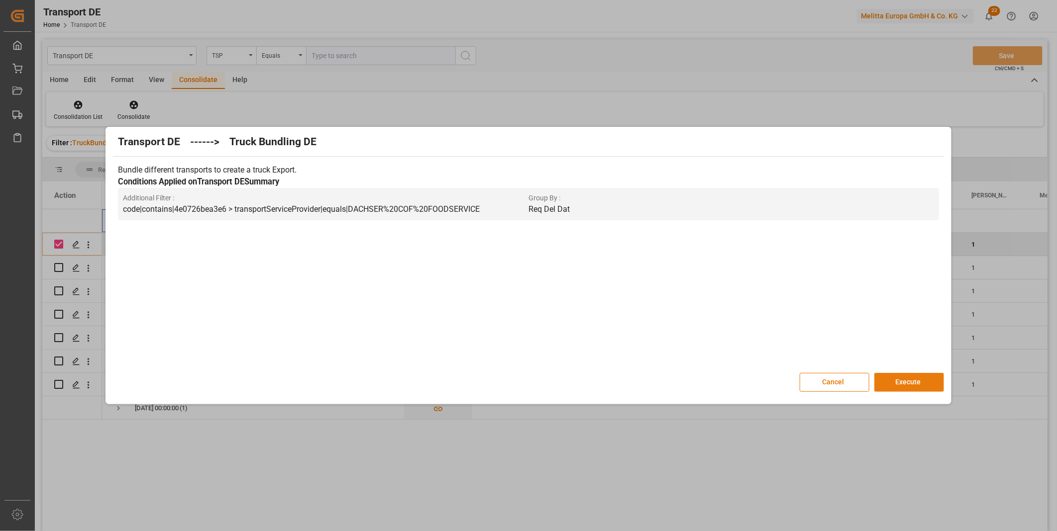
click at [901, 376] on button "Execute" at bounding box center [909, 382] width 70 height 19
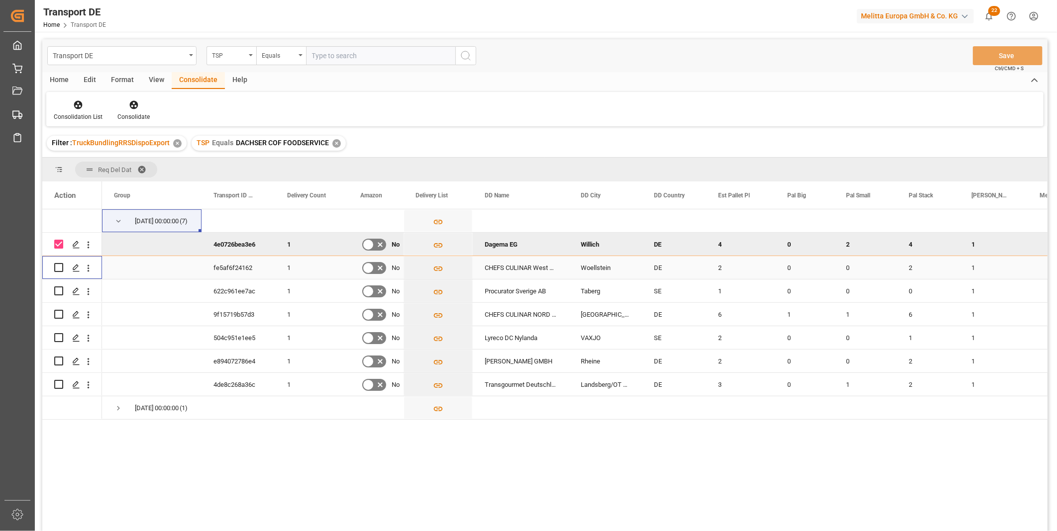
click at [57, 265] on input "Press Space to toggle row selection (unchecked)" at bounding box center [58, 267] width 9 height 9
checkbox input "true"
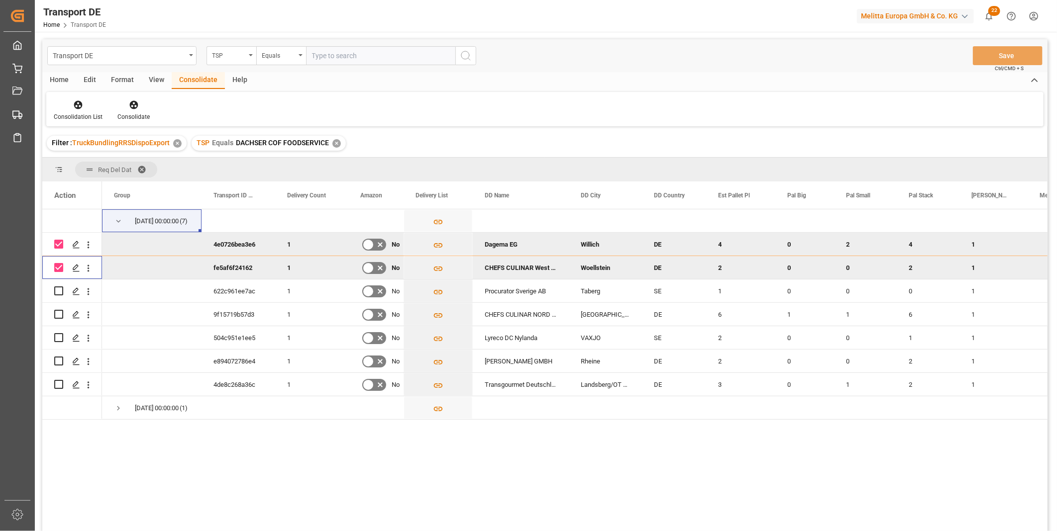
click at [55, 248] on input "Press Space to toggle row selection (checked)" at bounding box center [58, 244] width 9 height 9
checkbox input "false"
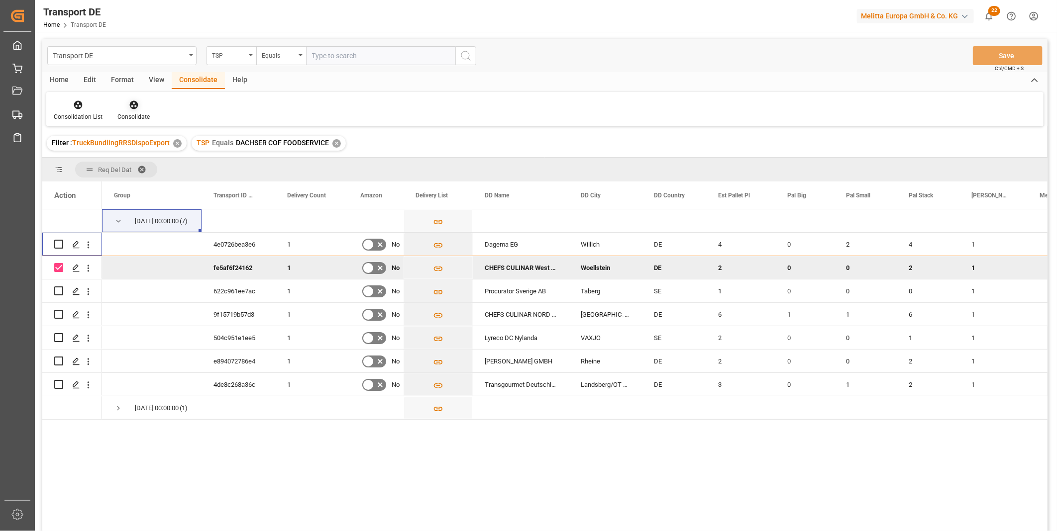
click at [131, 112] on div "Consolidate" at bounding box center [133, 116] width 32 height 9
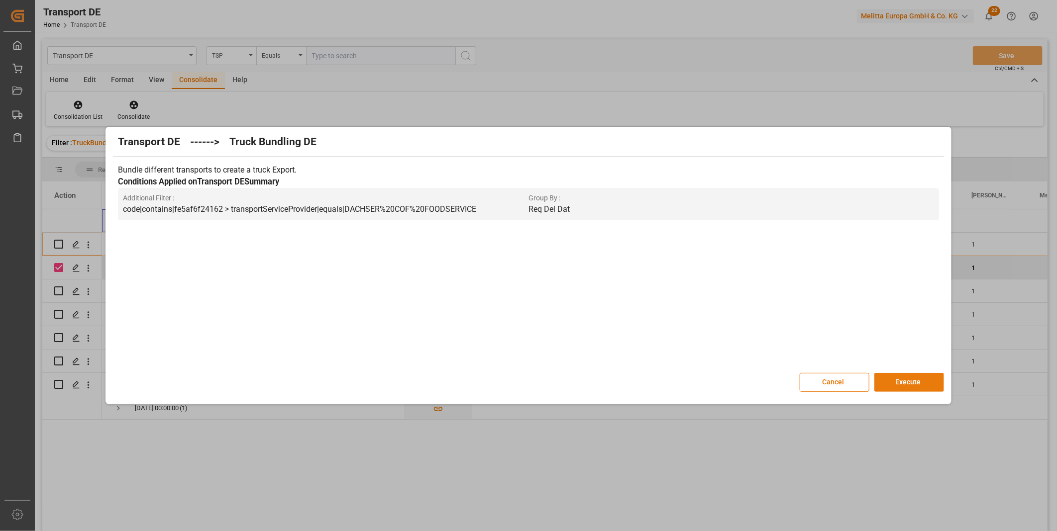
click at [910, 379] on button "Execute" at bounding box center [909, 382] width 70 height 19
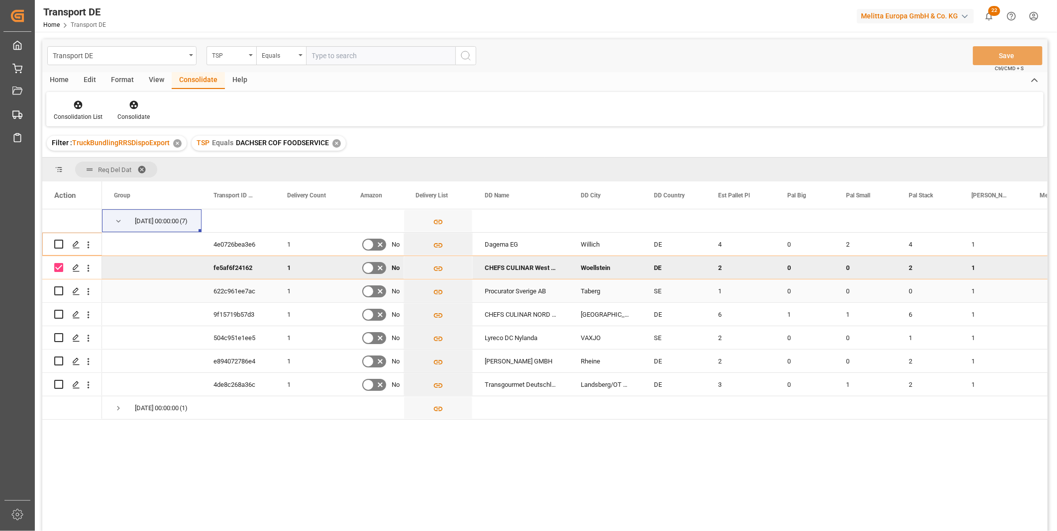
click at [60, 291] on input "Press Space to toggle row selection (unchecked)" at bounding box center [58, 291] width 9 height 9
checkbox input "true"
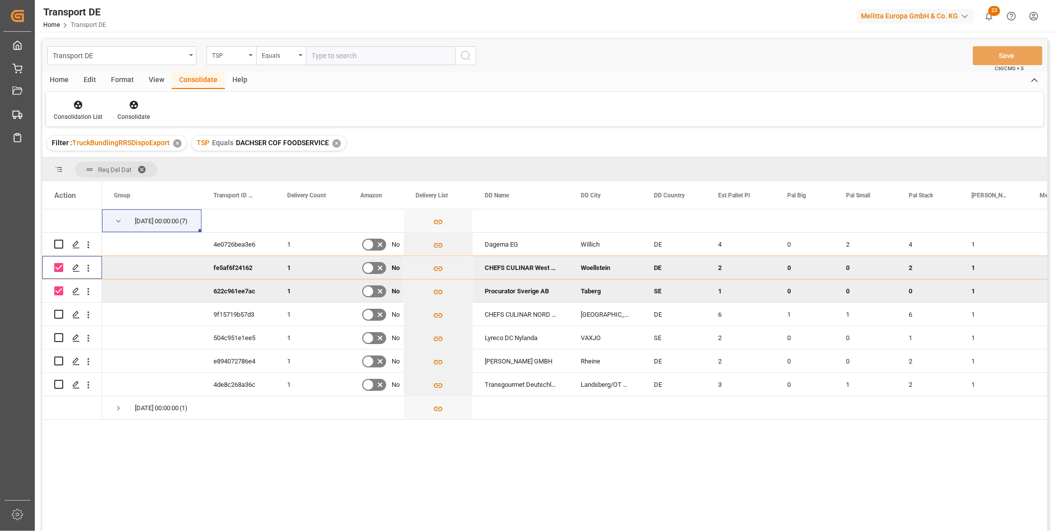
click at [56, 268] on input "Press Space to toggle row selection (checked)" at bounding box center [58, 267] width 9 height 9
checkbox input "false"
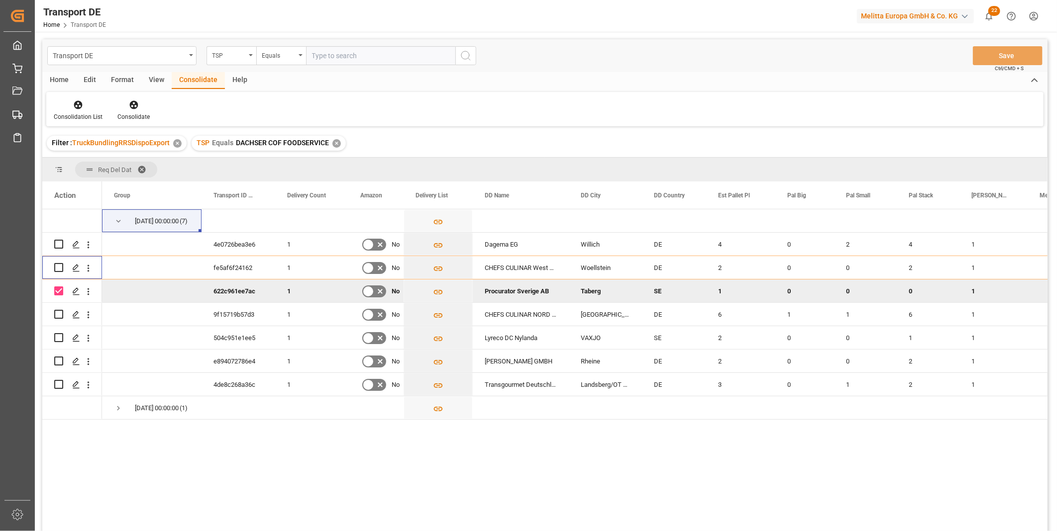
click at [139, 88] on div "Format" at bounding box center [123, 80] width 38 height 17
click at [179, 87] on div "Consolidate" at bounding box center [198, 80] width 53 height 17
click at [125, 117] on div "Consolidate" at bounding box center [133, 116] width 32 height 9
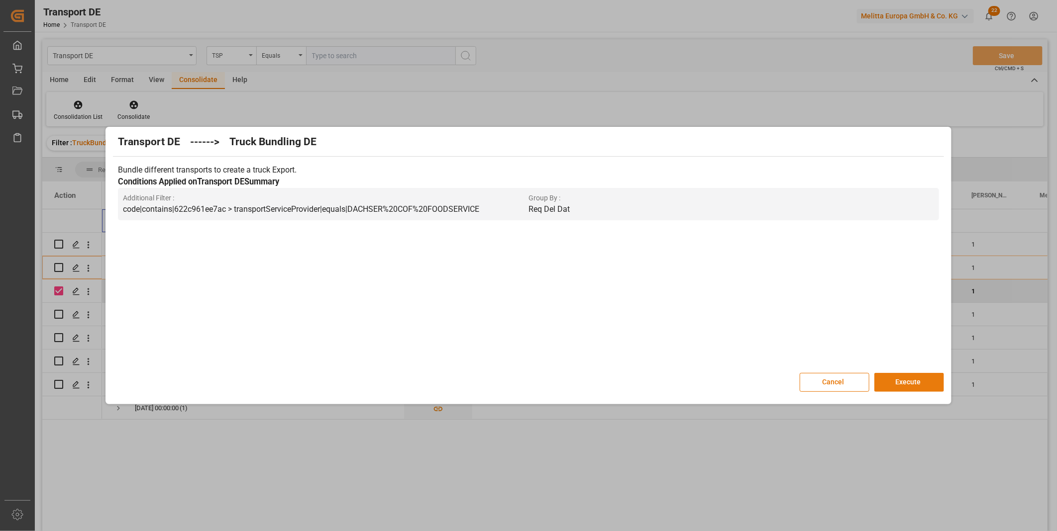
click at [914, 385] on button "Execute" at bounding box center [909, 382] width 70 height 19
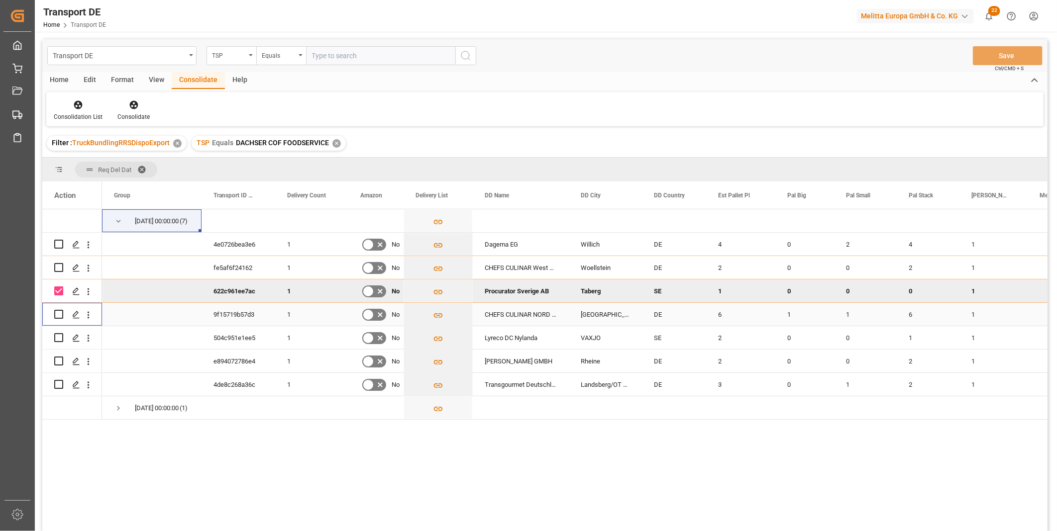
click at [61, 313] on input "Press Space to toggle row selection (unchecked)" at bounding box center [58, 314] width 9 height 9
checkbox input "true"
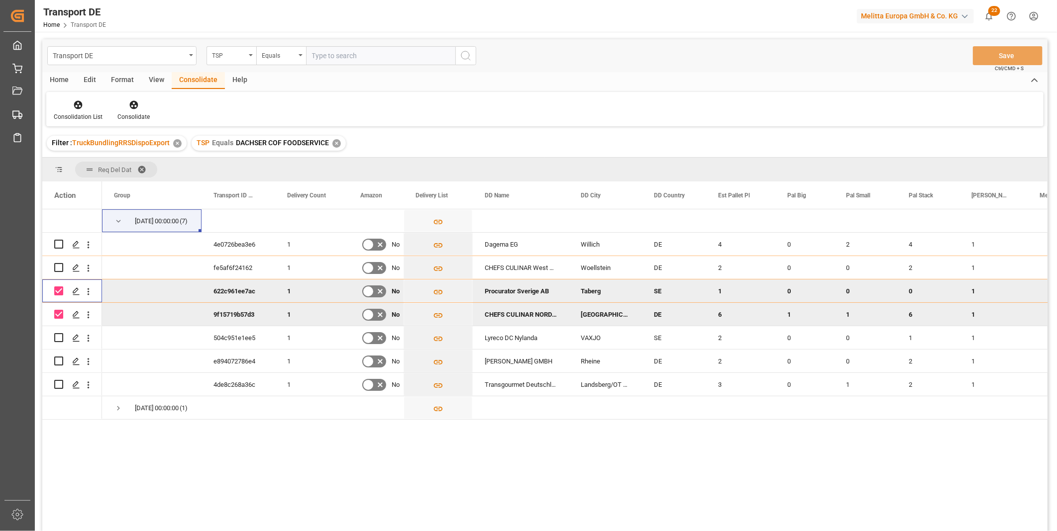
click at [60, 289] on input "Press Space to toggle row selection (checked)" at bounding box center [58, 291] width 9 height 9
checkbox input "false"
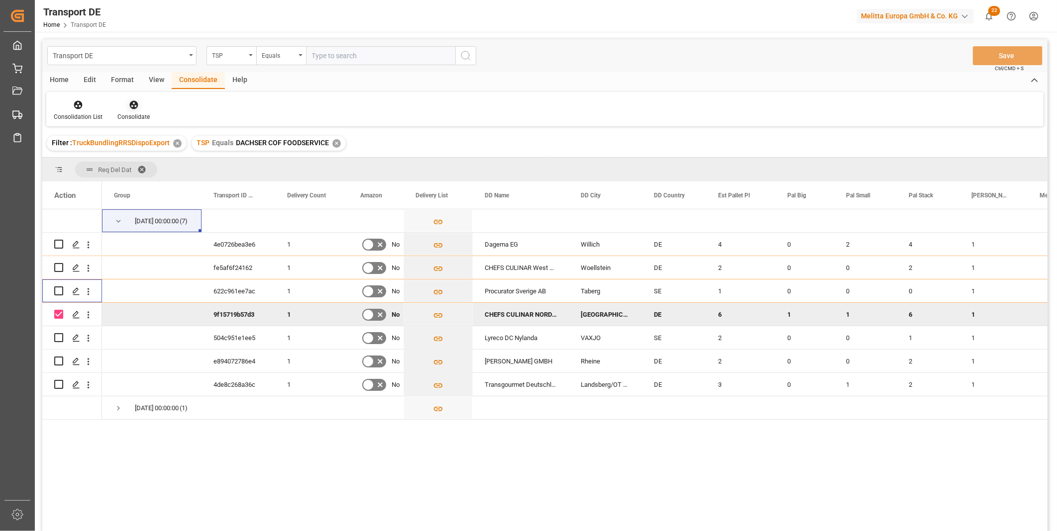
click at [133, 120] on div "Consolidate" at bounding box center [133, 116] width 32 height 9
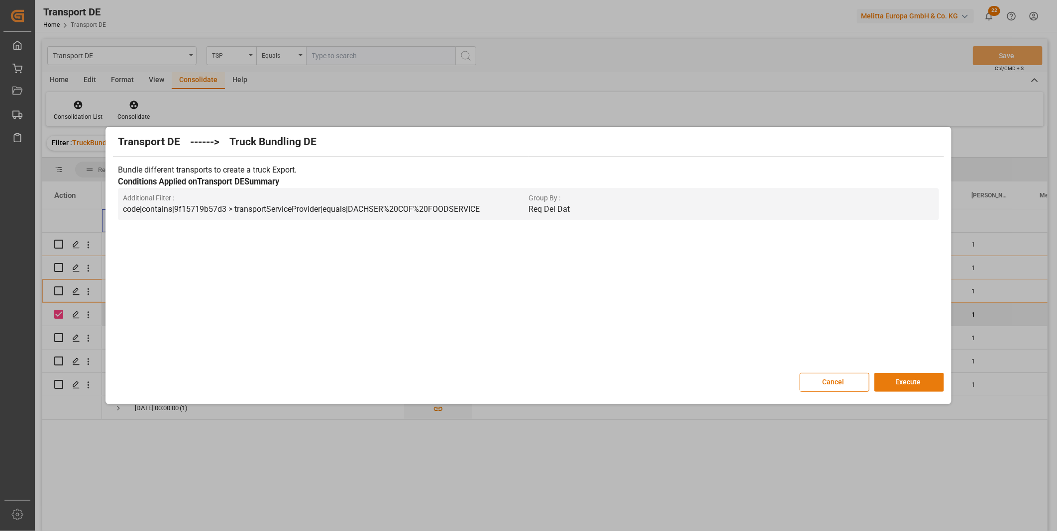
click at [904, 381] on button "Execute" at bounding box center [909, 382] width 70 height 19
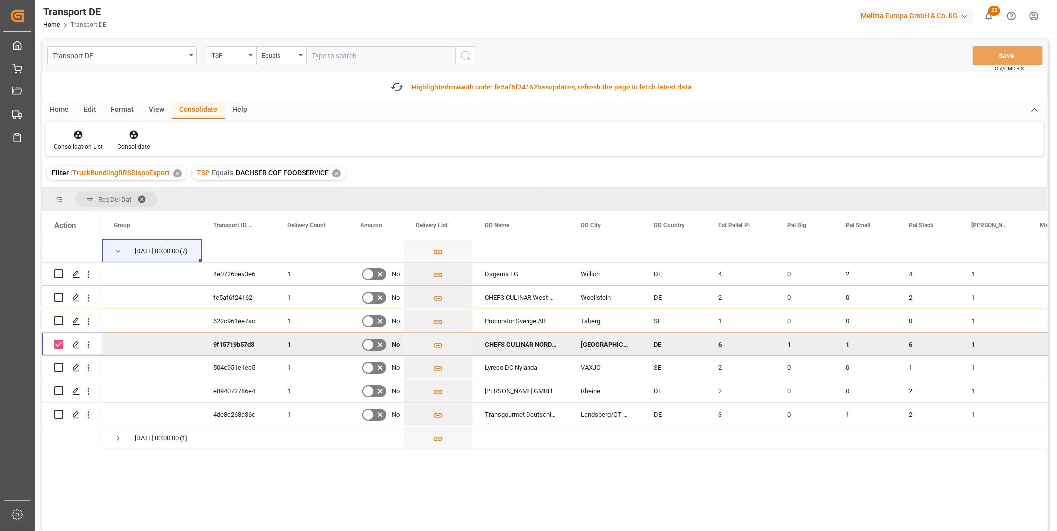
click at [57, 339] on div at bounding box center [72, 344] width 60 height 210
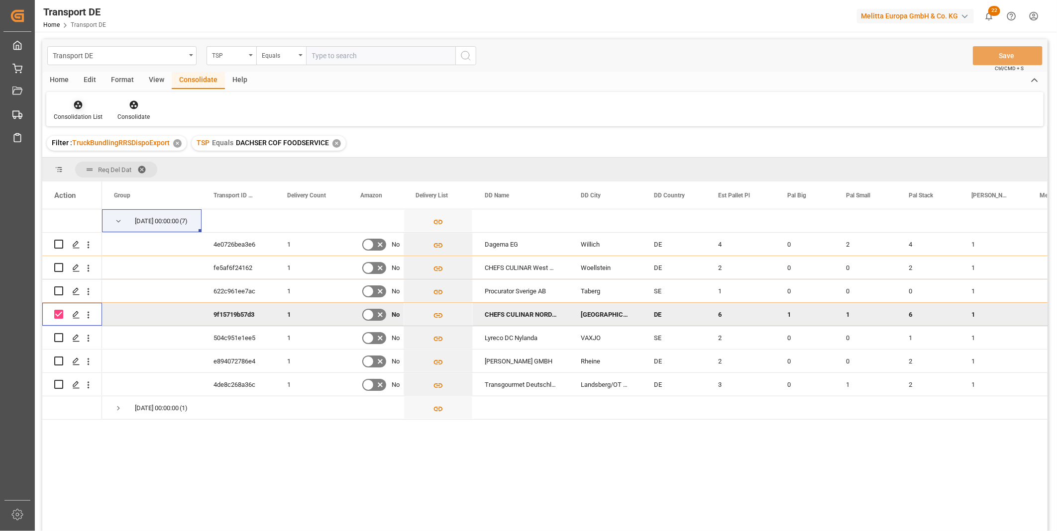
click at [77, 106] on icon at bounding box center [78, 105] width 8 height 8
click at [182, 180] on div "Transport DE TSP Equals Save Ctrl/CMD + S Home Edit Format View Consolidate Hel…" at bounding box center [544, 298] width 1005 height 519
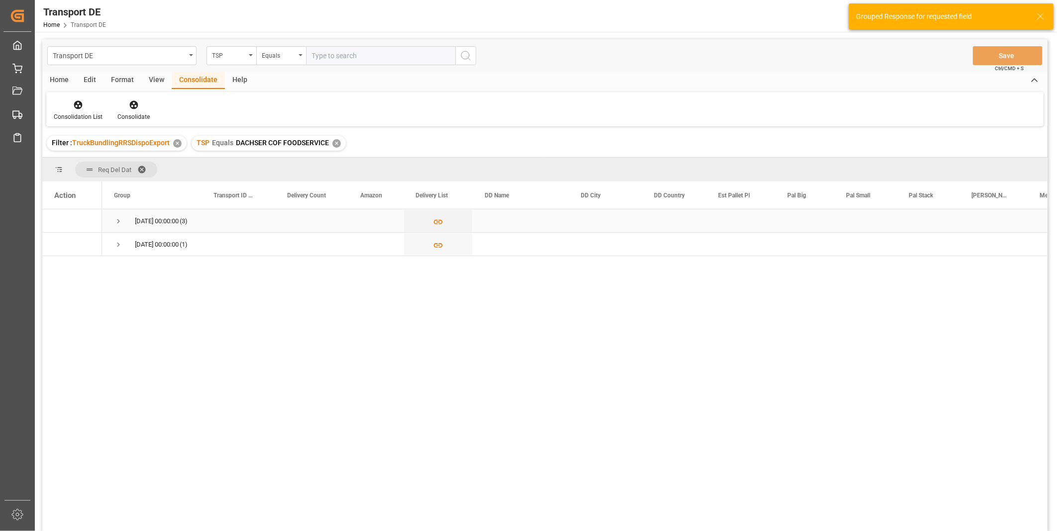
click at [122, 217] on span "Press SPACE to select this row." at bounding box center [118, 221] width 9 height 9
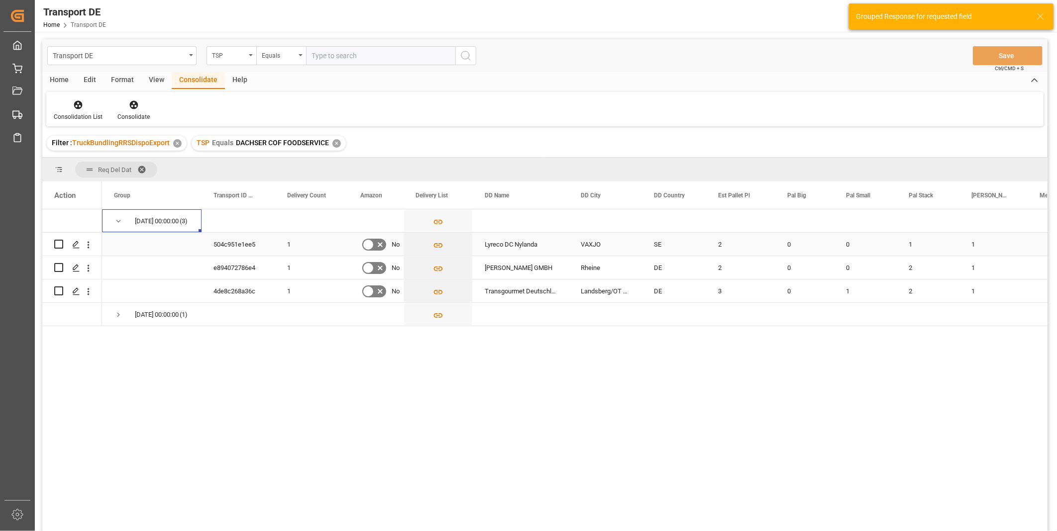
click at [60, 241] on input "Press Space to toggle row selection (unchecked)" at bounding box center [58, 244] width 9 height 9
checkbox input "true"
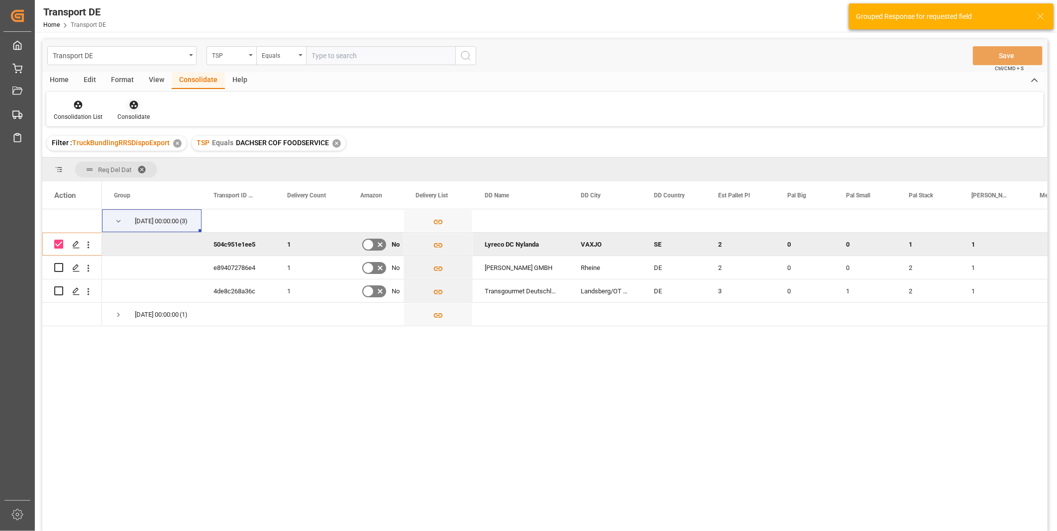
click at [137, 120] on div "Consolidate" at bounding box center [133, 116] width 32 height 9
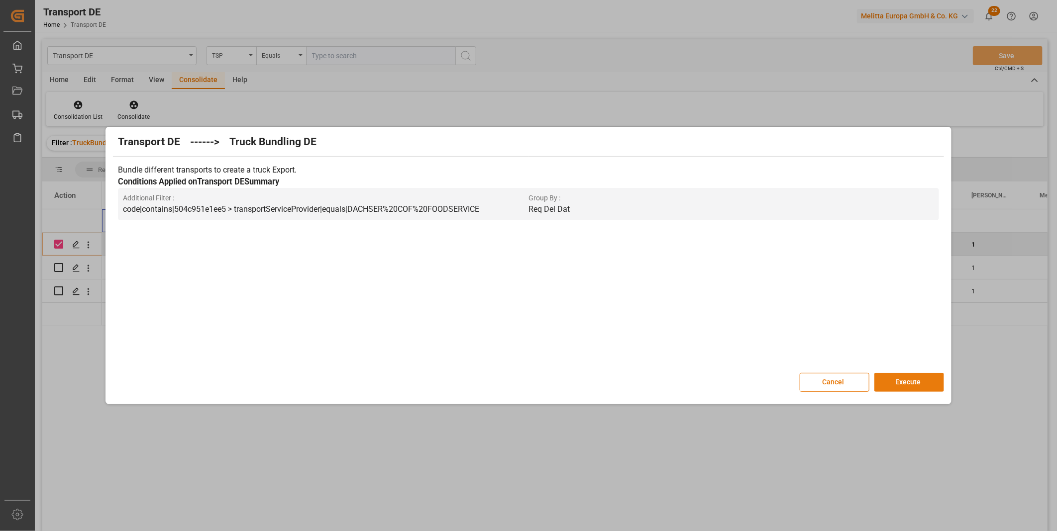
click at [882, 375] on button "Execute" at bounding box center [909, 382] width 70 height 19
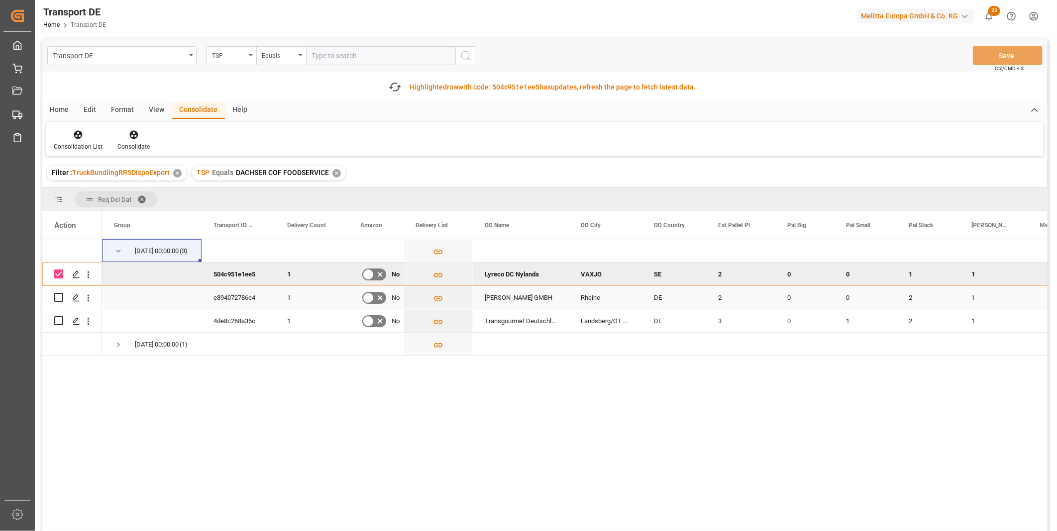
click at [58, 294] on input "Press Space to toggle row selection (unchecked)" at bounding box center [58, 297] width 9 height 9
checkbox input "true"
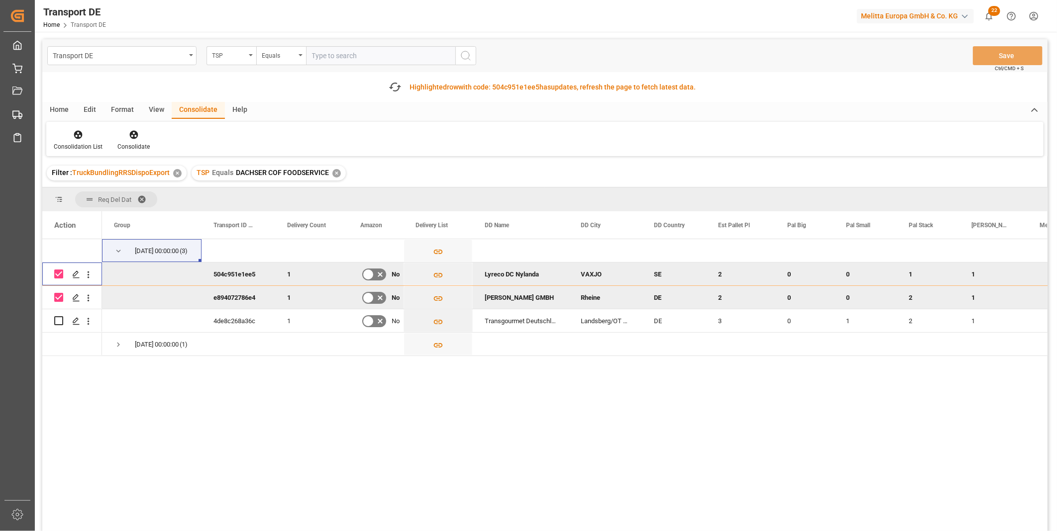
click at [59, 270] on input "Press Space to toggle row selection (checked)" at bounding box center [58, 274] width 9 height 9
checkbox input "false"
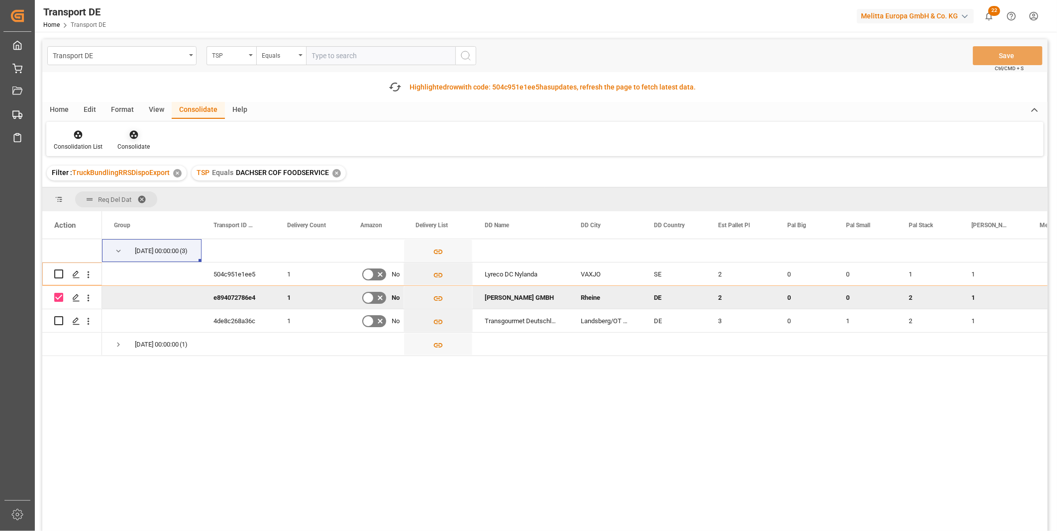
click at [127, 148] on div "Consolidate" at bounding box center [133, 146] width 32 height 9
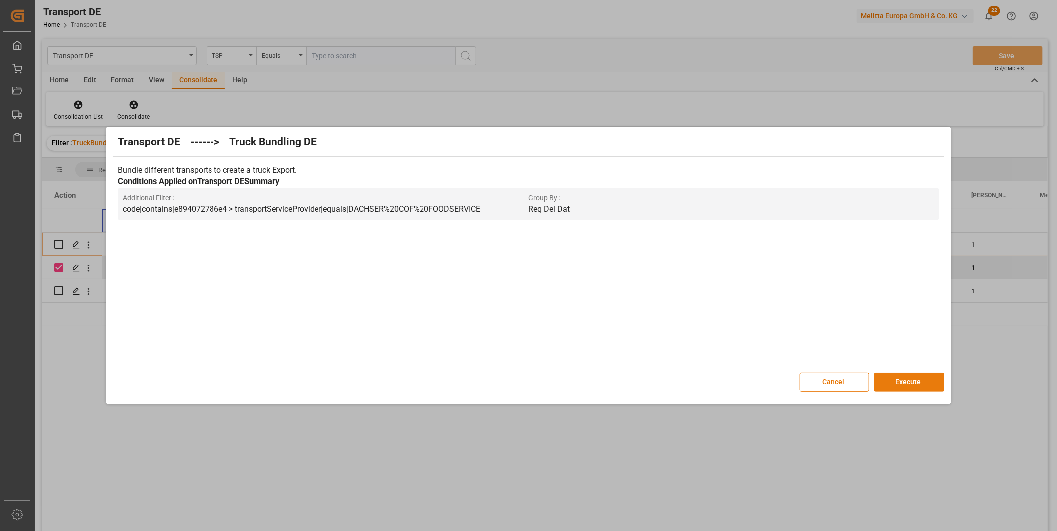
click at [898, 374] on button "Execute" at bounding box center [909, 382] width 70 height 19
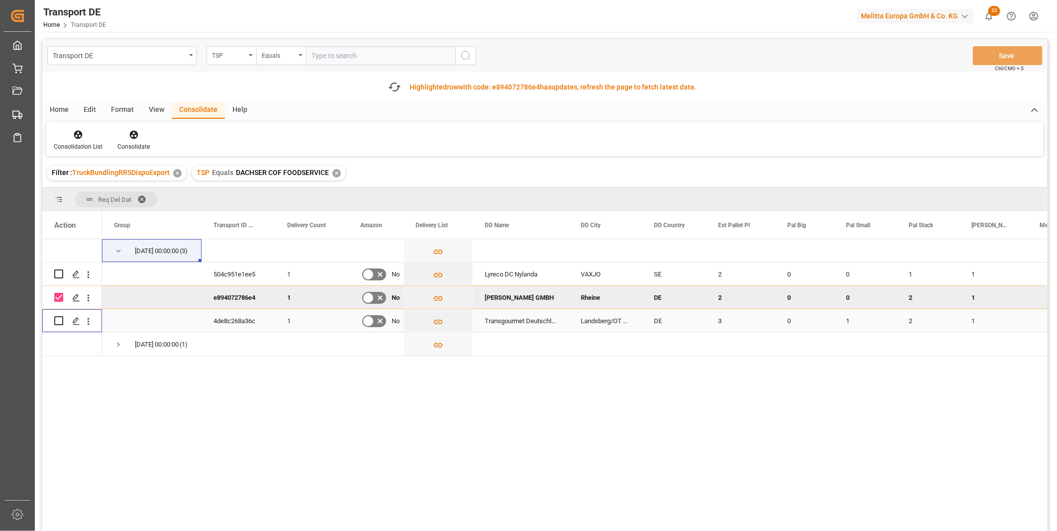
click at [58, 319] on input "Press Space to toggle row selection (unchecked)" at bounding box center [58, 320] width 9 height 9
checkbox input "true"
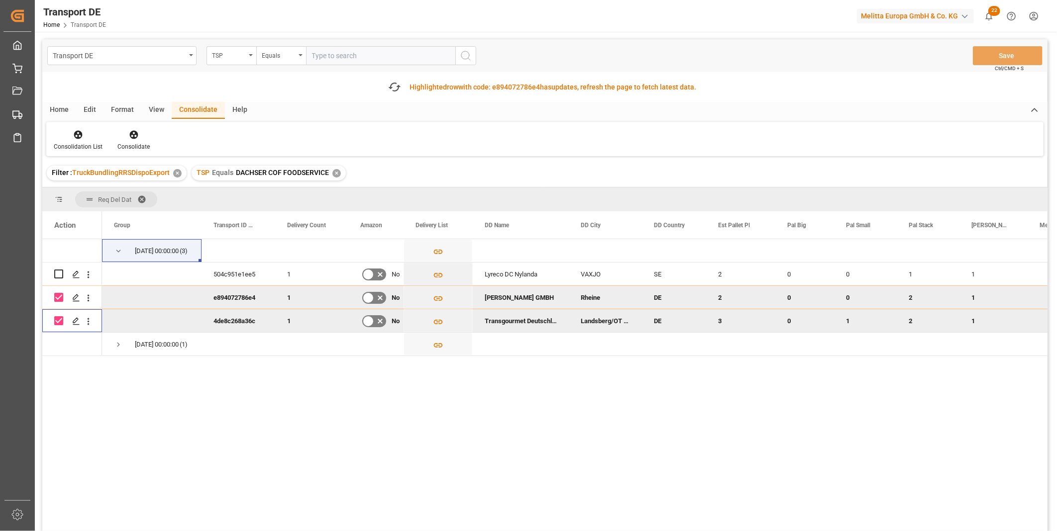
click at [61, 300] on input "Press Space to toggle row selection (checked)" at bounding box center [58, 297] width 9 height 9
checkbox input "false"
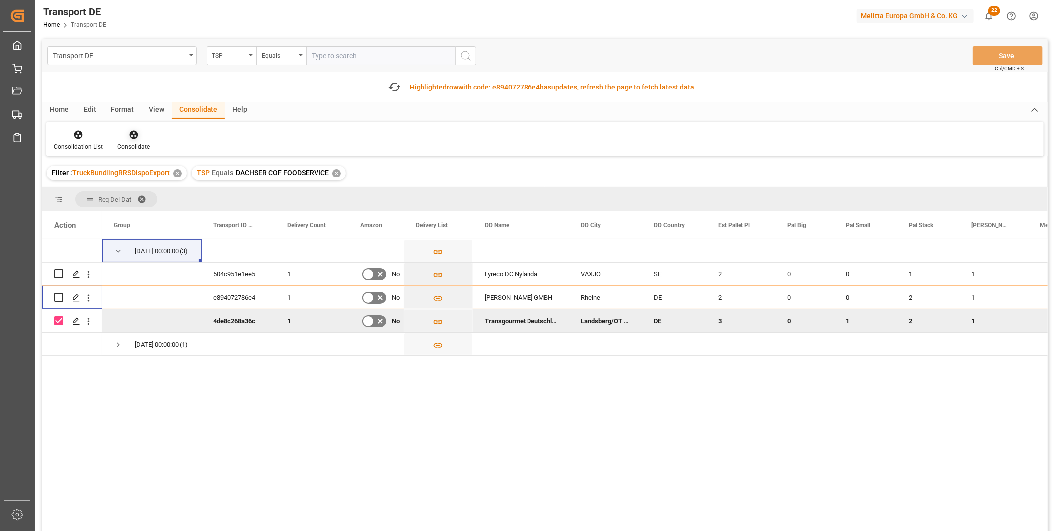
click at [123, 143] on div "Consolidate" at bounding box center [133, 146] width 32 height 9
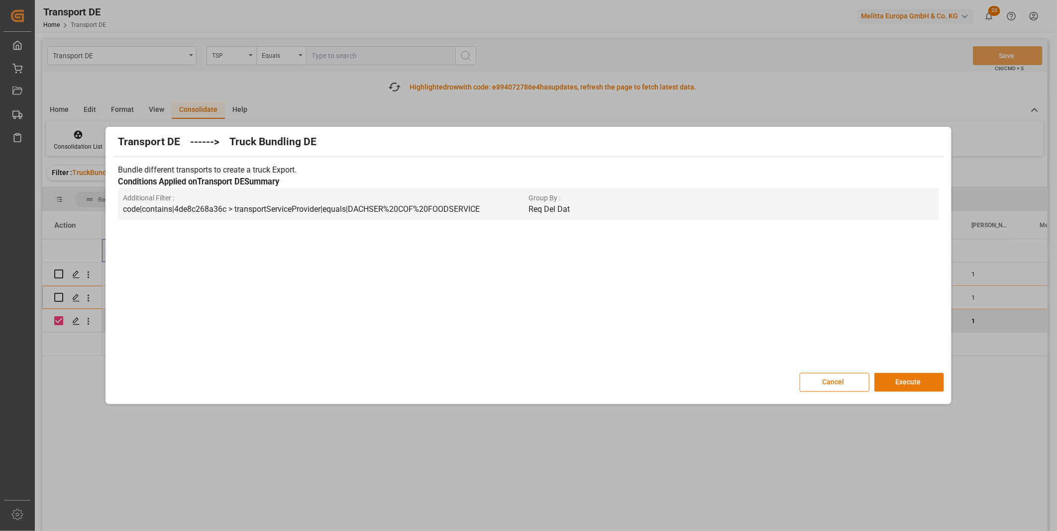
click at [912, 386] on button "Execute" at bounding box center [909, 382] width 70 height 19
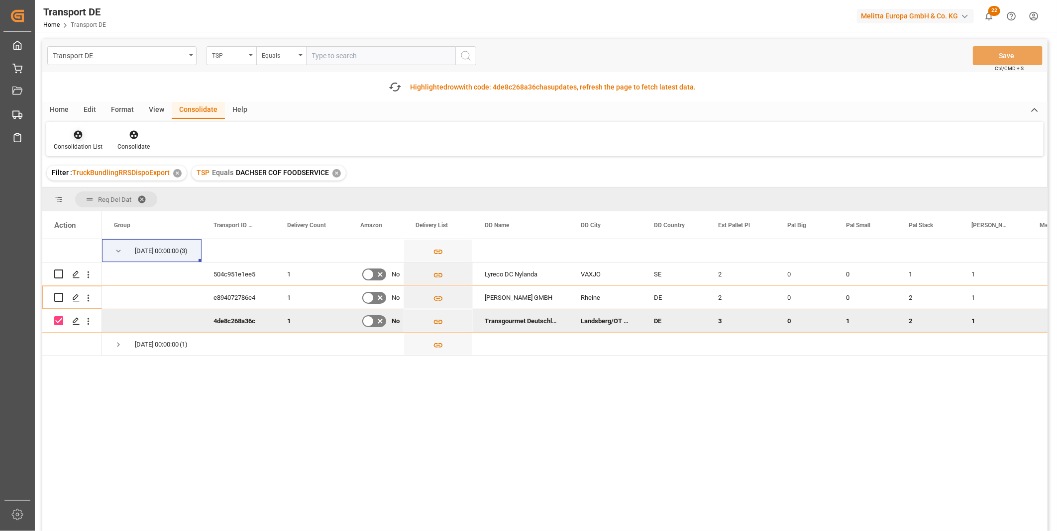
click at [87, 142] on div "Consolidation List" at bounding box center [78, 146] width 49 height 9
click at [97, 208] on div "Transport DE TSP Equals Save Ctrl/CMD + S Fetch latest updates Highlighted row …" at bounding box center [544, 313] width 1005 height 548
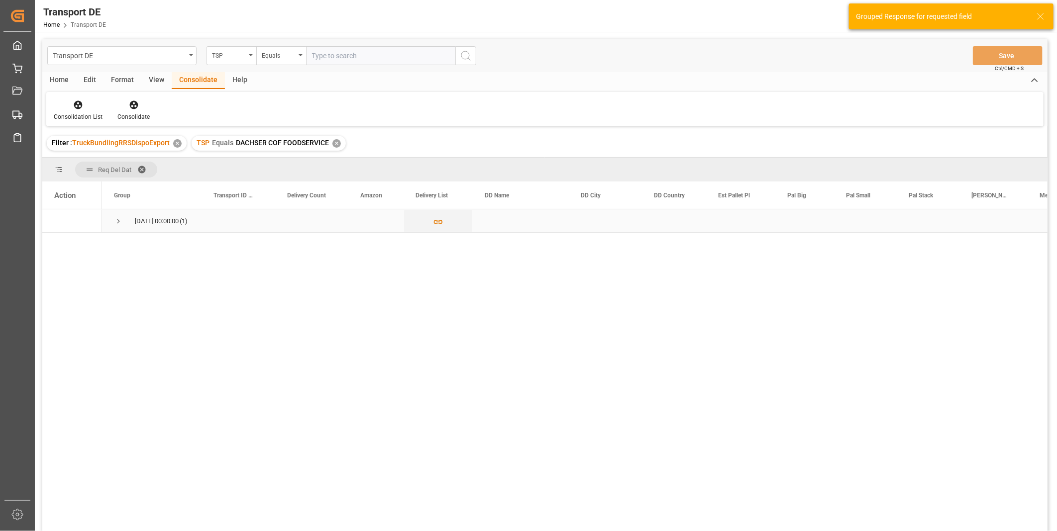
click at [119, 217] on span "Press SPACE to select this row." at bounding box center [118, 221] width 9 height 9
click at [56, 244] on input "Press Space to toggle row selection (unchecked)" at bounding box center [58, 244] width 9 height 9
checkbox input "true"
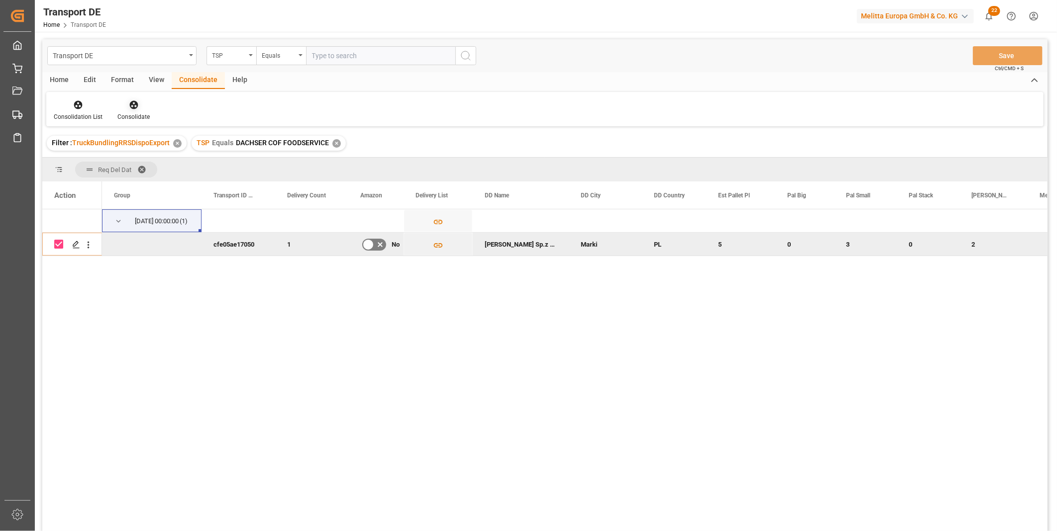
click at [137, 103] on div at bounding box center [133, 105] width 32 height 10
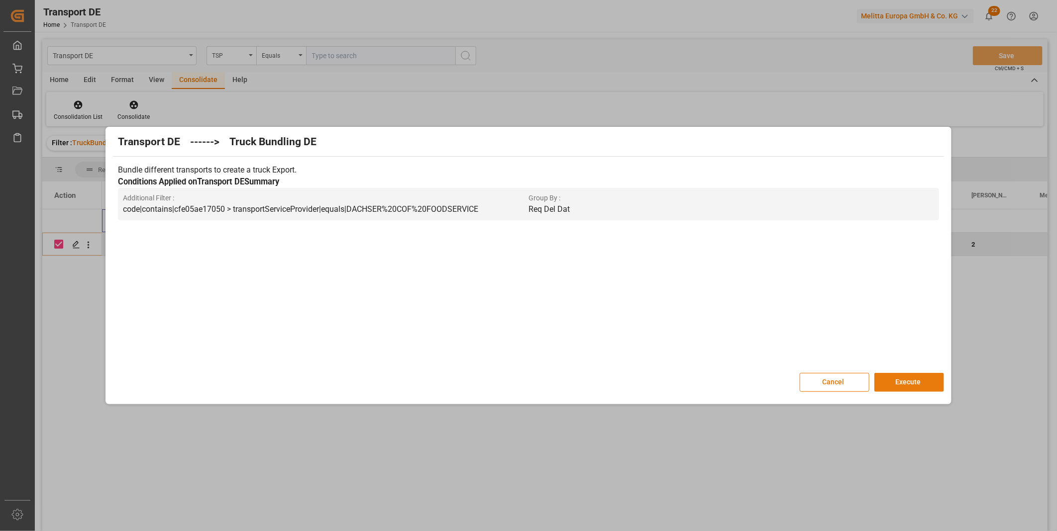
click at [928, 385] on button "Execute" at bounding box center [909, 382] width 70 height 19
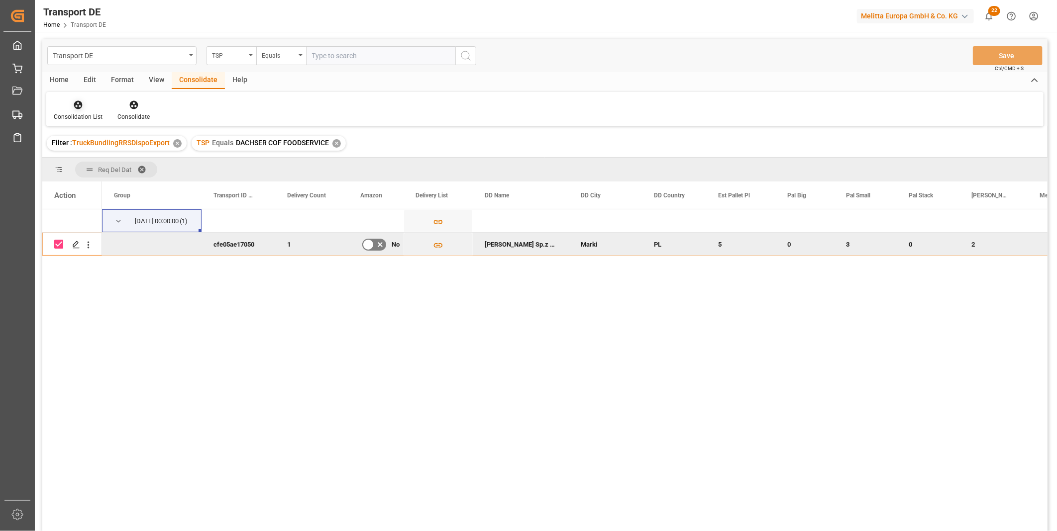
click at [78, 115] on div "Consolidation List" at bounding box center [78, 116] width 49 height 9
click at [113, 187] on div "Transport DE TSP Equals Save Ctrl/CMD + S Home Edit Format View Consolidate Hel…" at bounding box center [544, 298] width 1005 height 519
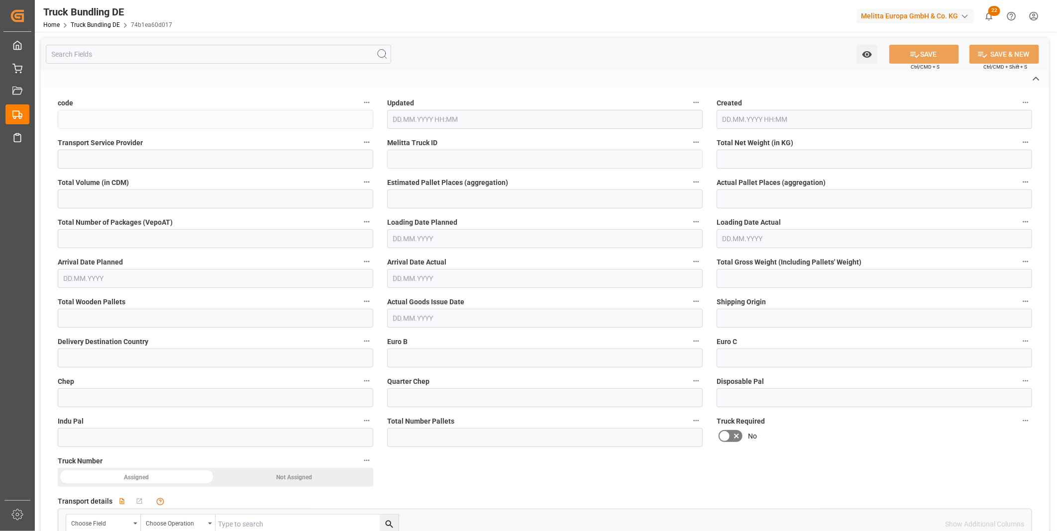
type input "74b1ea60d017"
type input "Raben PL"
type input "600003276"
type input "DE-32423"
type input "PL"
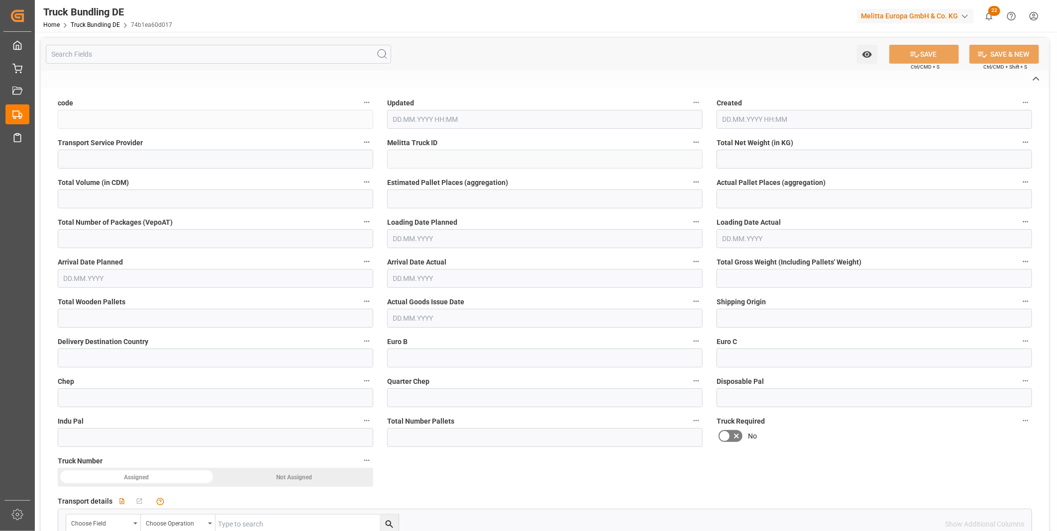
type textarea "0007180137"
type textarea "BsCaffe Grzegorz Bienko"
type textarea "ul. Komunalna 6"
type textarea "37-403"
type textarea "Pysznica"
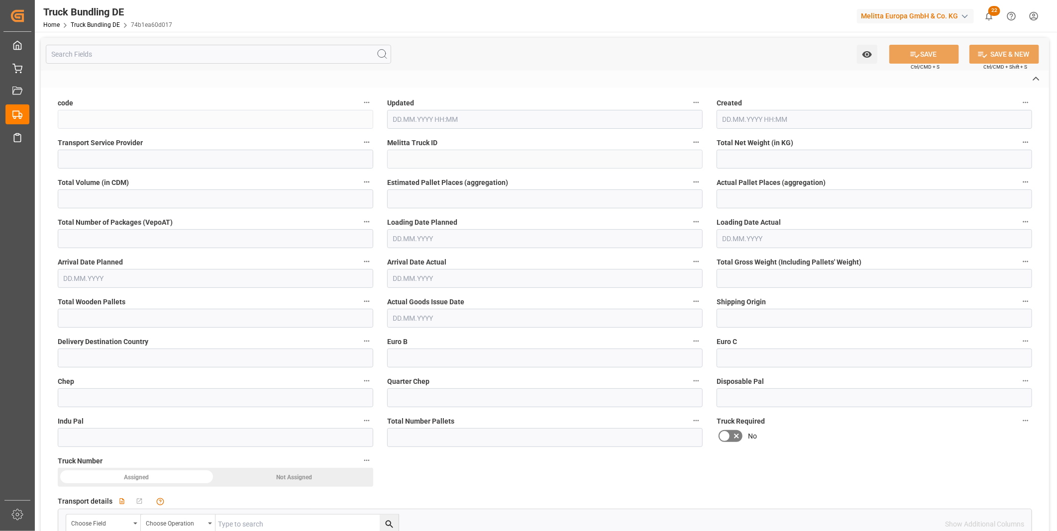
type textarea "37"
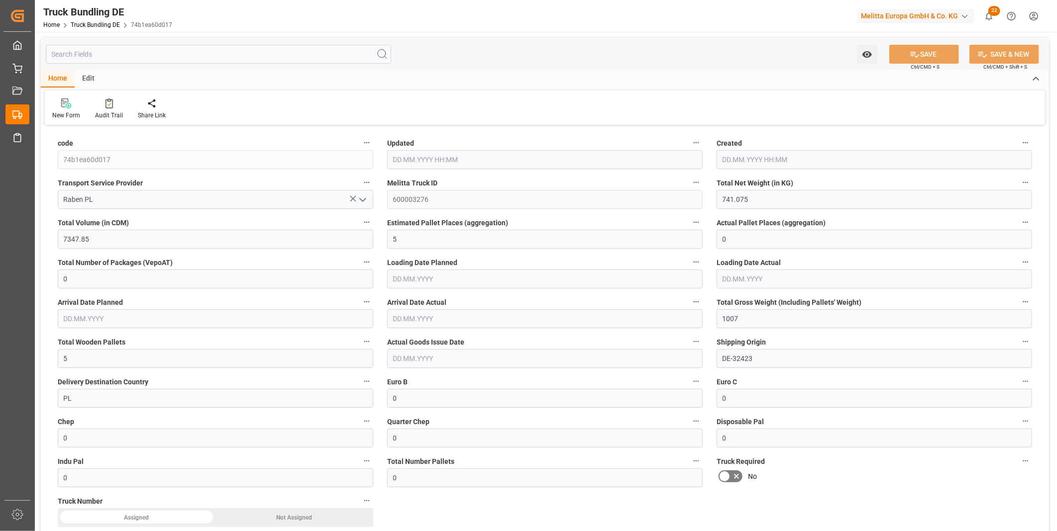
type input "741.075"
type input "7347.85"
type input "5"
type input "0"
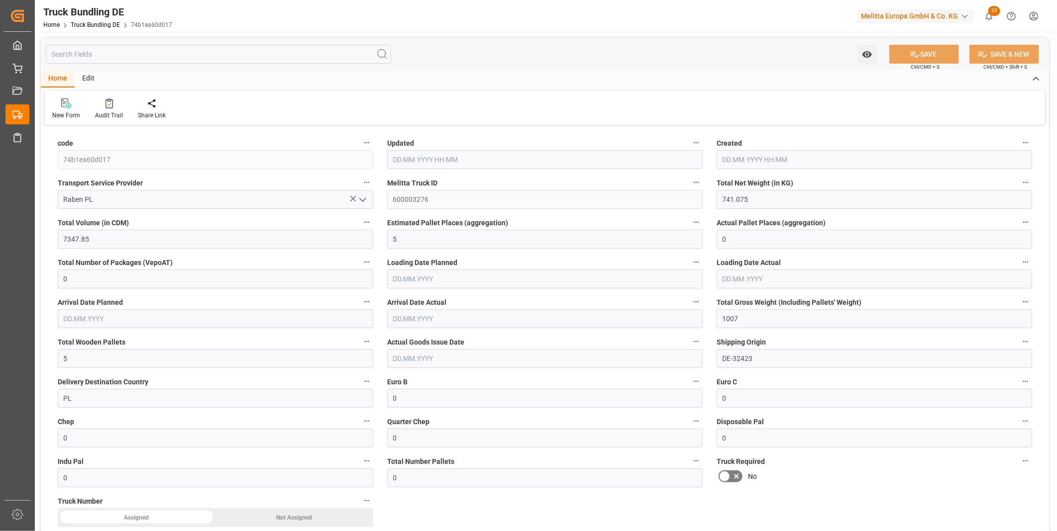
type input "1007"
type input "5"
type input "0"
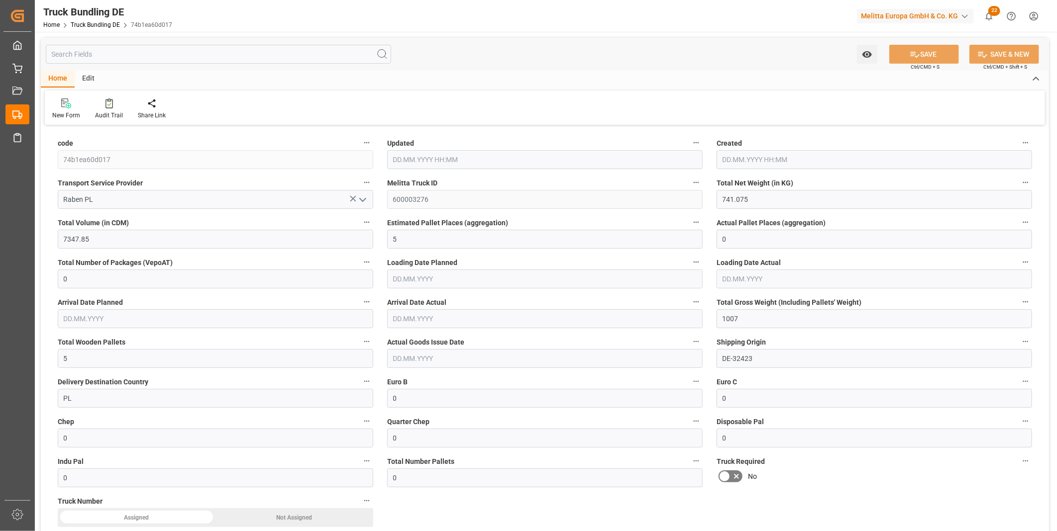
type input "0"
type input "07.10.2025 08:12"
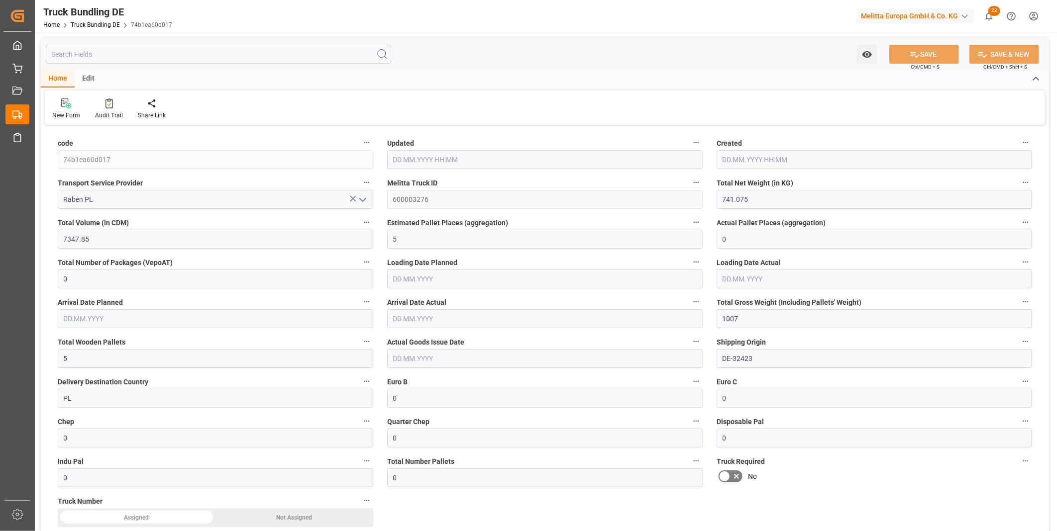
type input "07.10.2025 08:12"
type input "08.10.2025"
type input "[DATE]"
type input "175.084"
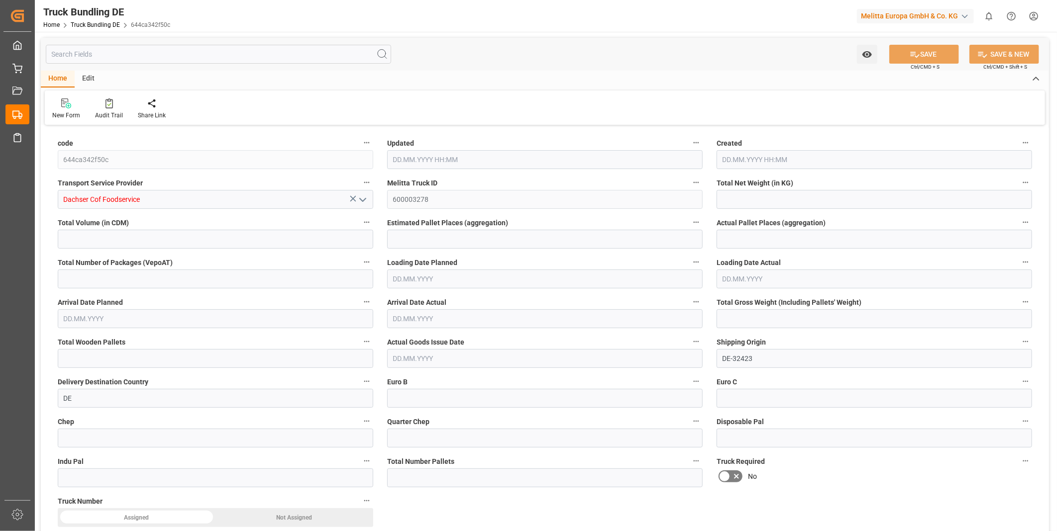
type input "833.963"
type input "1"
type input "0"
type input "238.87"
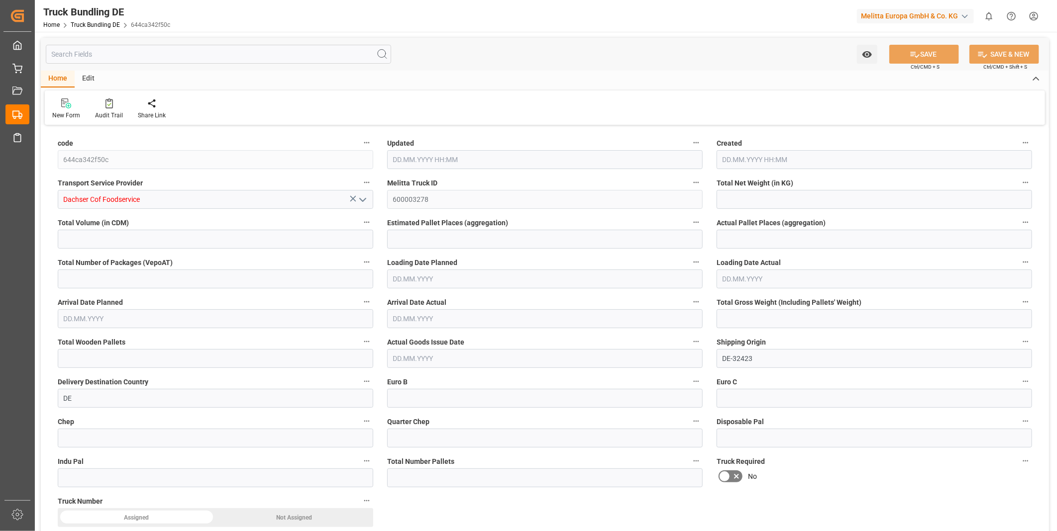
type input "1"
type input "0"
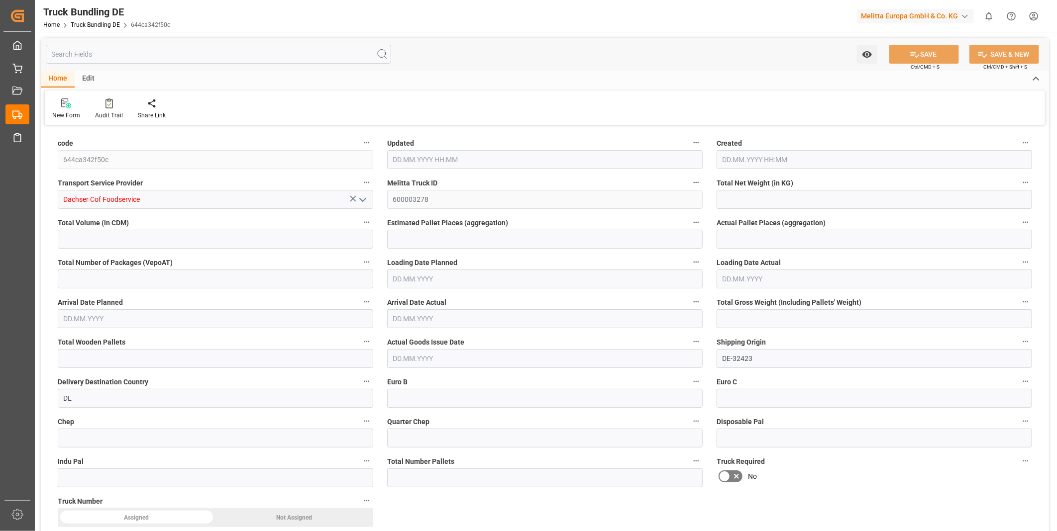
type input "0"
type input "07.10.2025 08:12"
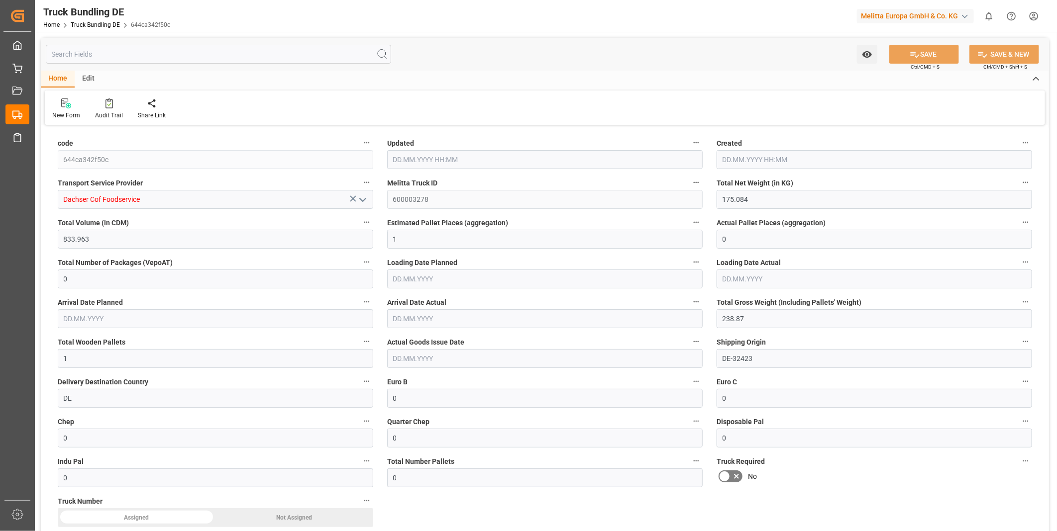
type input "08.10.2025"
type input "10.10.2025"
type input "[DATE]"
type input "183"
type input "5549.44"
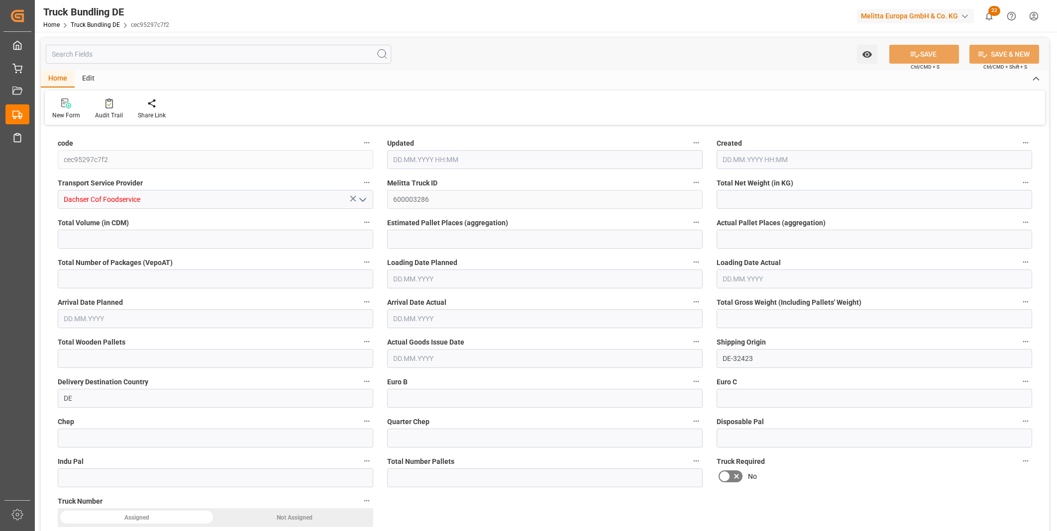
type input "6"
type input "0"
type input "940.5"
type input "6"
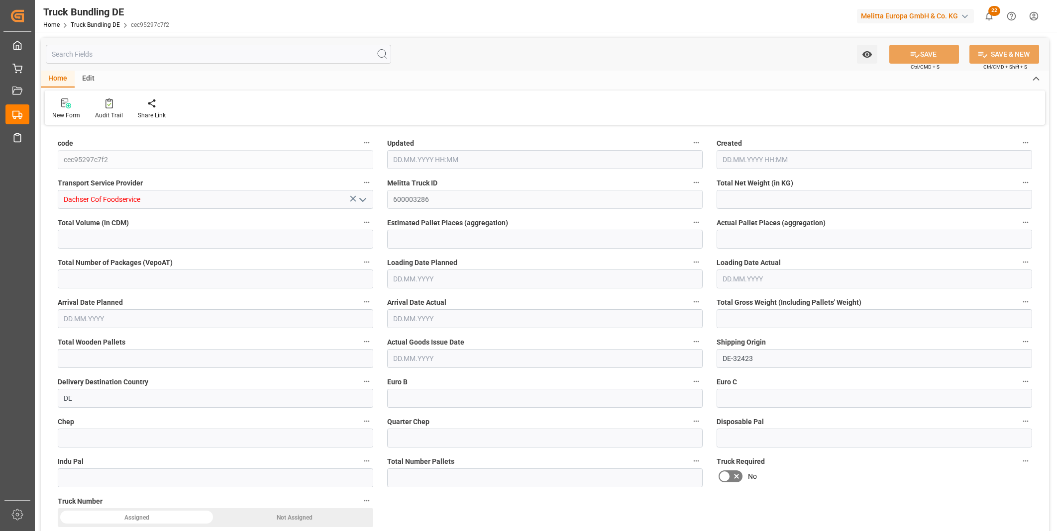
type input "0"
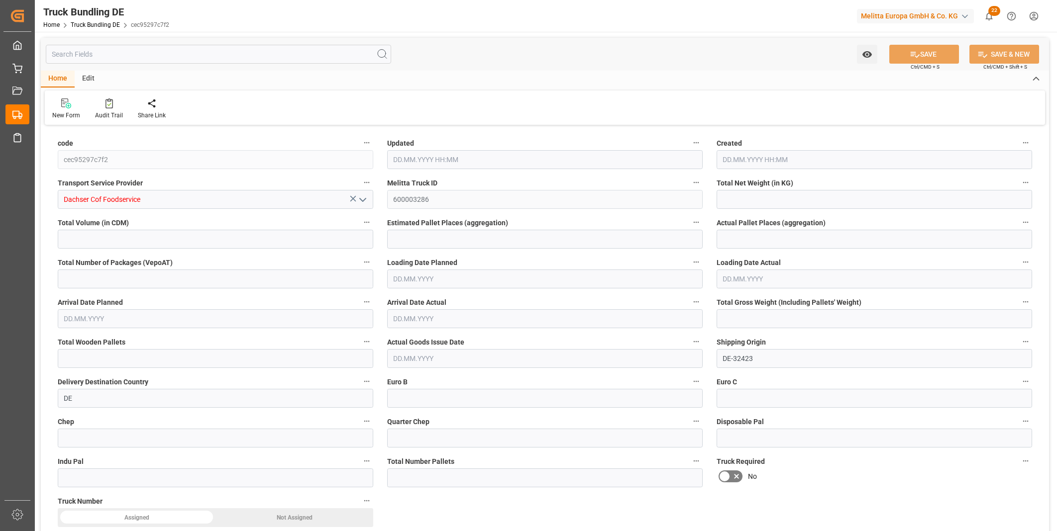
type input "0"
type input "[DATE] 08:16"
type input "10.10.2025"
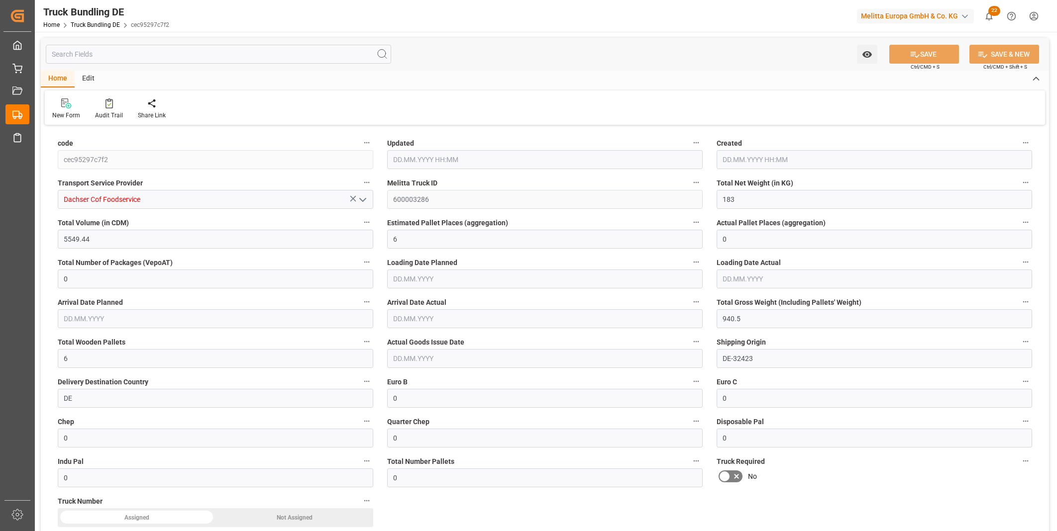
type input "14.10.2025"
type input "[DATE]"
type input "273.56"
type input "1676.48"
type input "1"
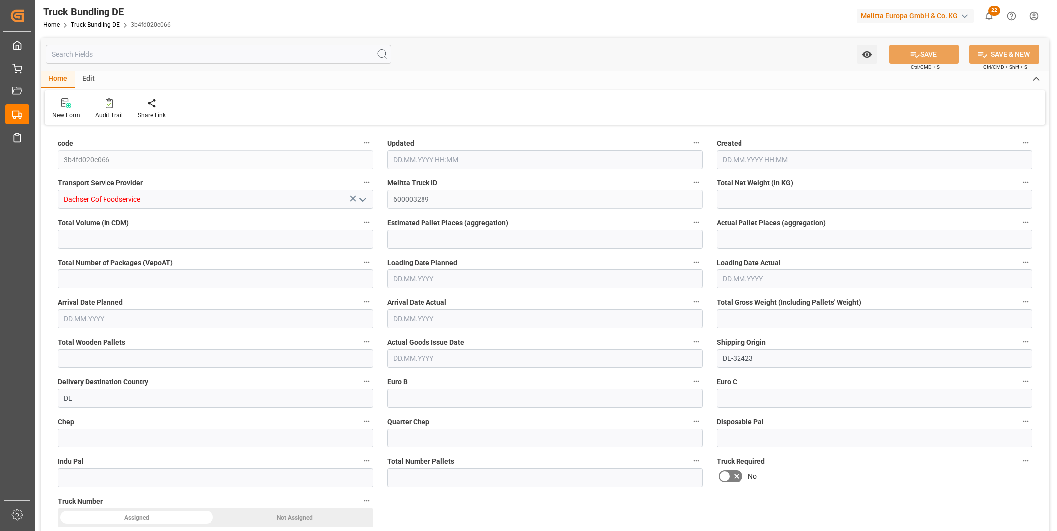
type input "0"
type input "404"
type input "2"
type input "0"
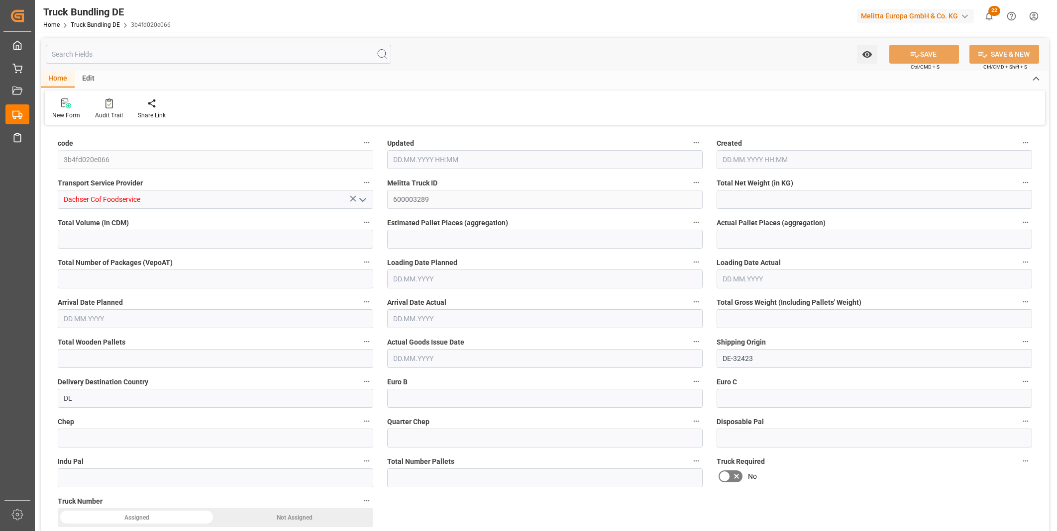
type input "0"
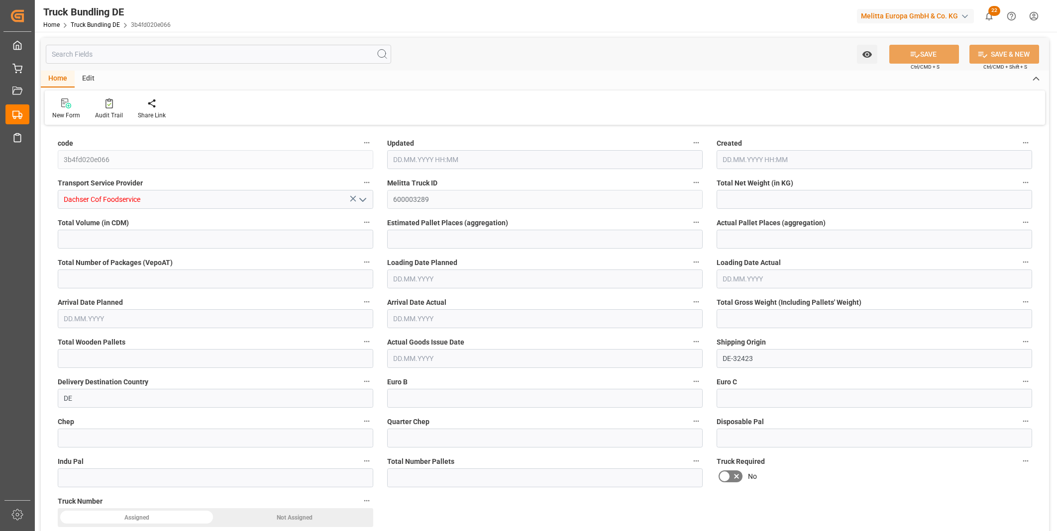
type input "0"
type input "07.10.2025 08:16"
type input "[DATE] 08:16"
type input "13.10.2025"
type input "15.10.2025"
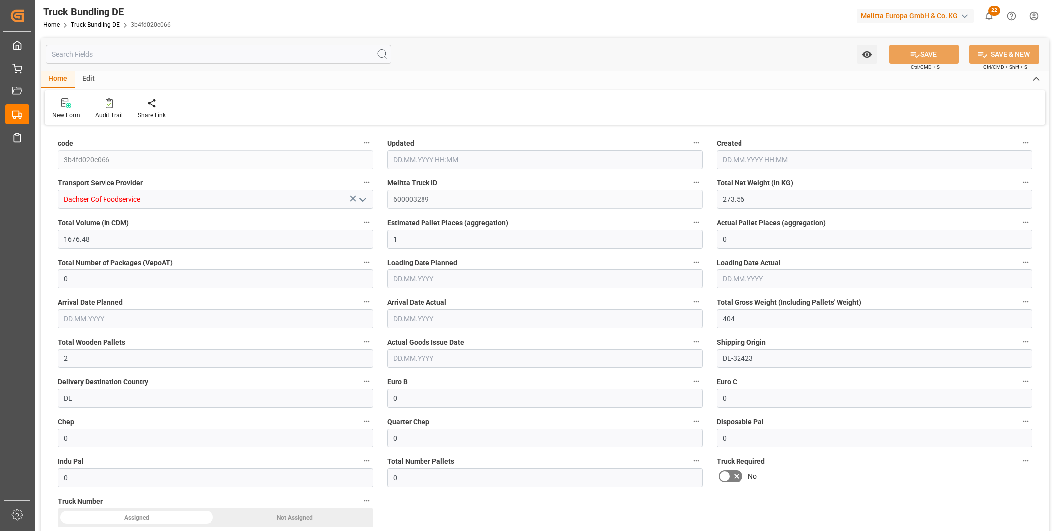
type input "[DATE]"
type input "585.307"
type input "2480.359"
type input "2"
type input "0"
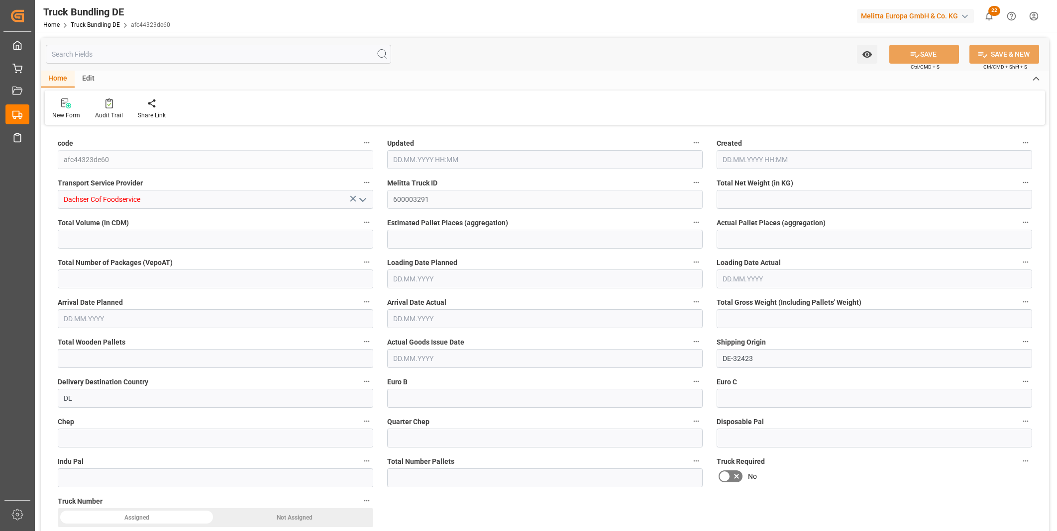
type input "0"
type input "776.661"
type input "3"
type input "0"
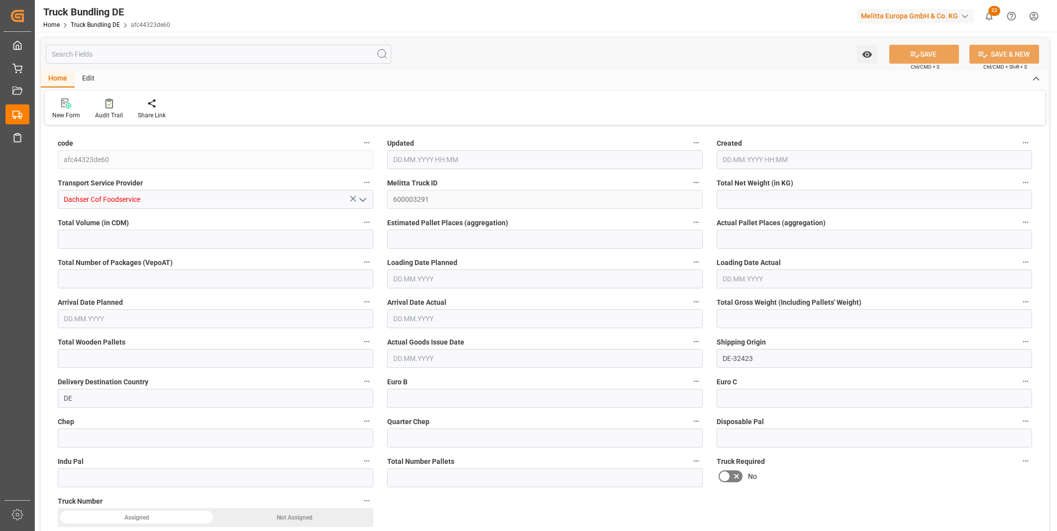
type input "0"
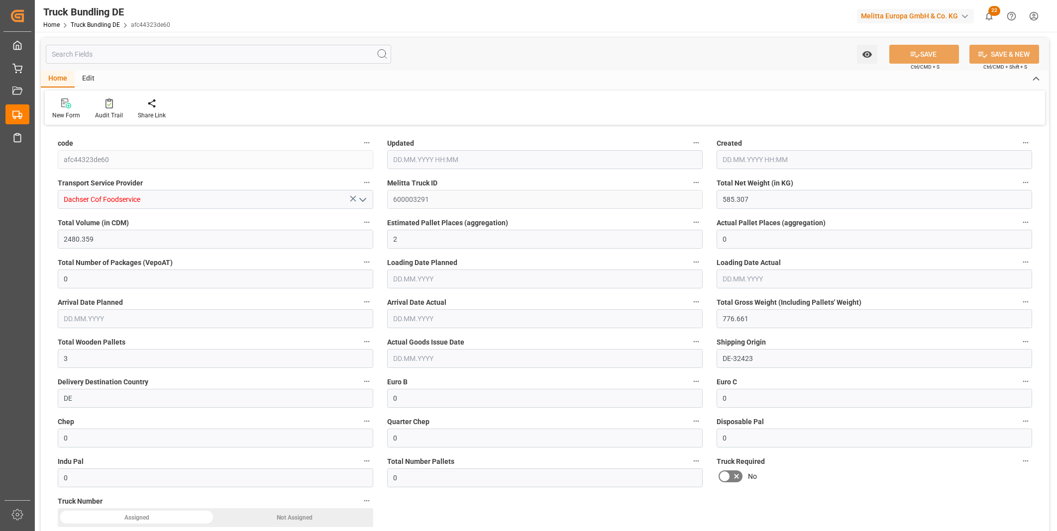
type input "07.10.2025 08:16"
type input "14.10.2025"
type input "16.10.2025"
type input "07.10.2025"
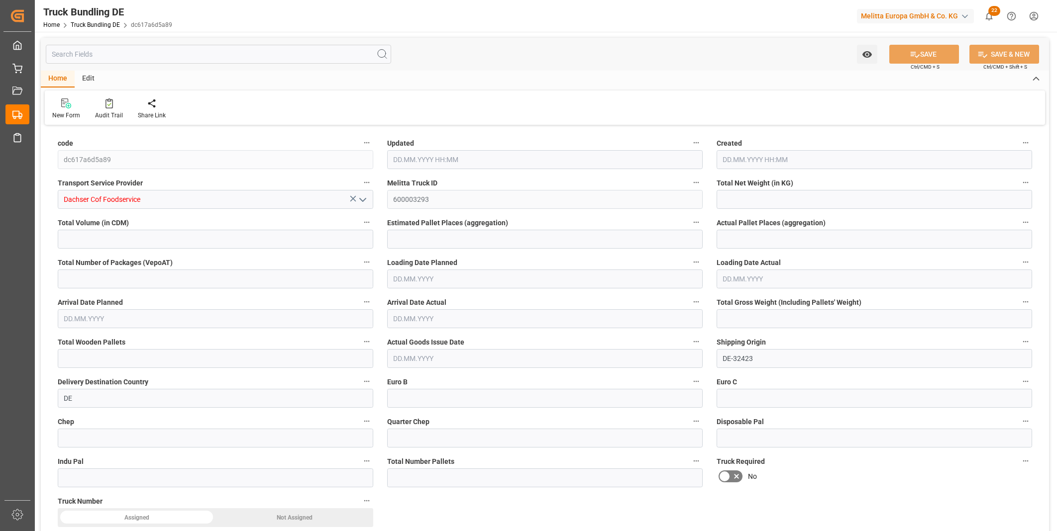
type input "1621.104"
type input "7180.694"
type input "6"
type input "0"
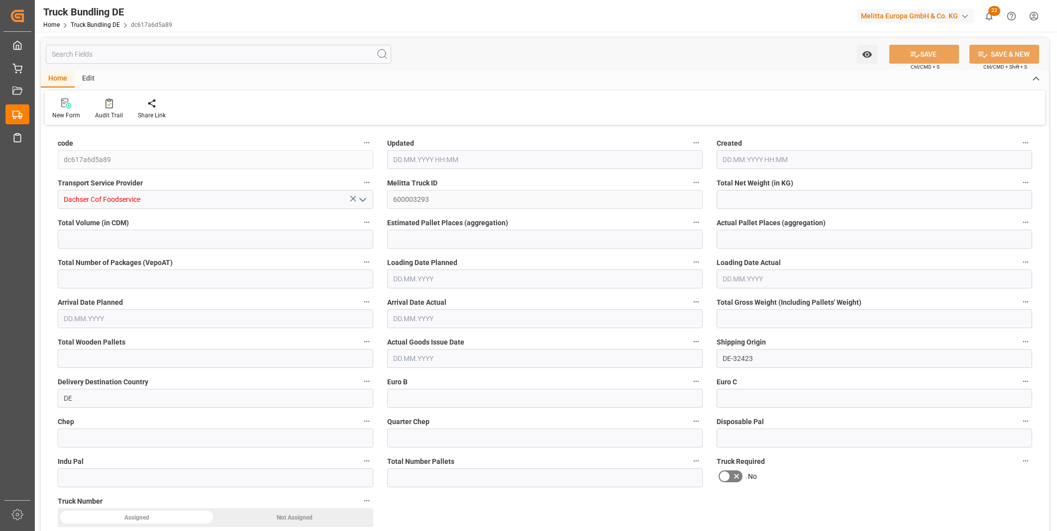
type input "2132.576"
type input "9"
type input "0"
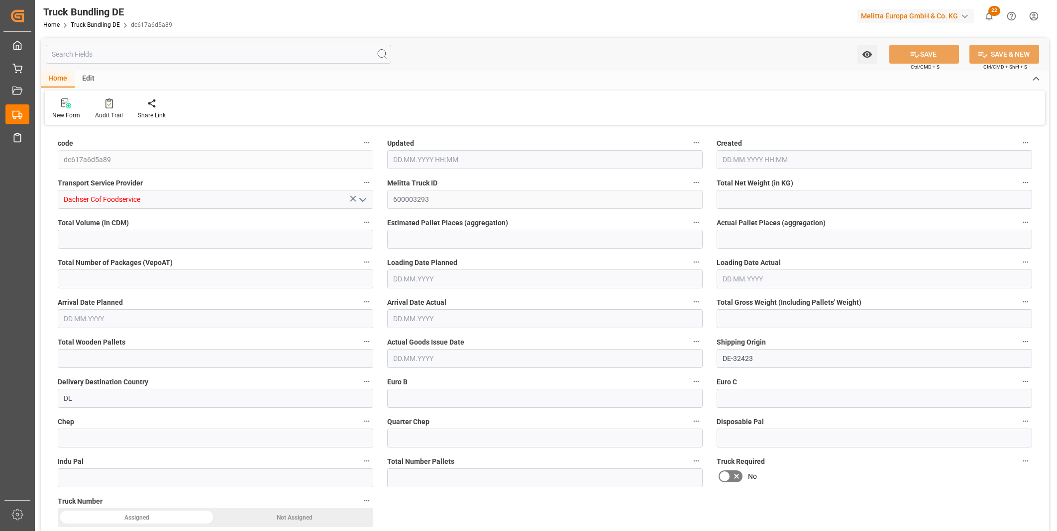
type input "0"
type input "[DATE] 08:17"
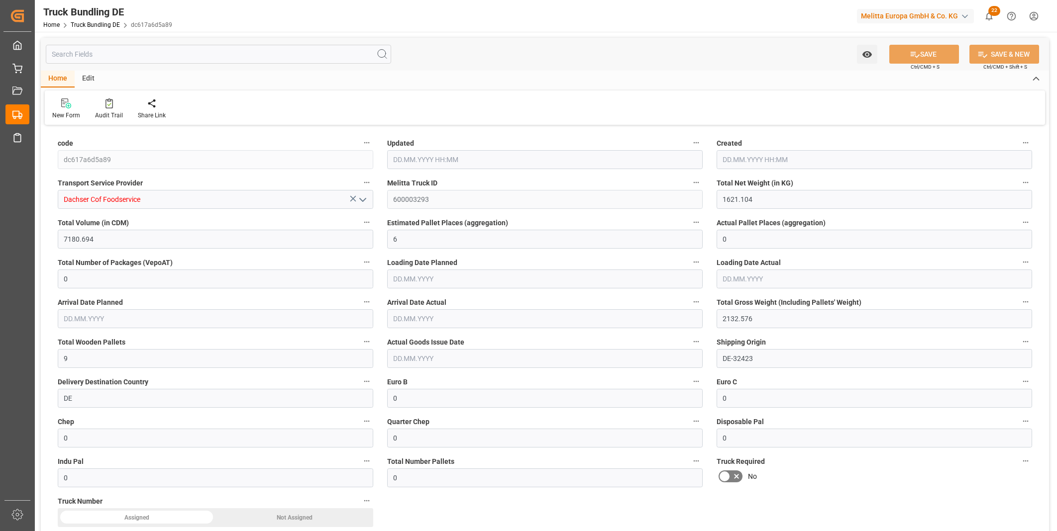
type input "[DATE] 08:17"
type input "[DATE]"
type input "[DATE] 08:17"
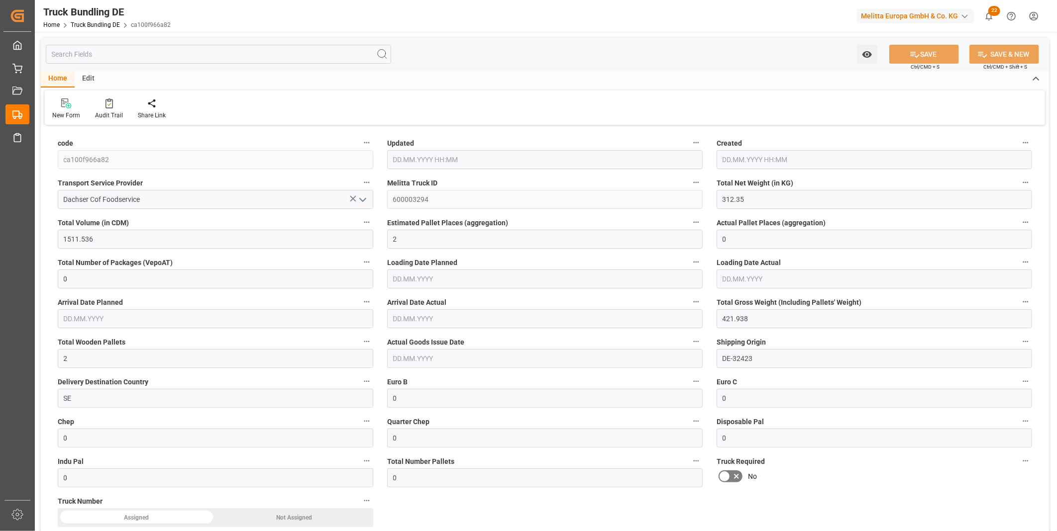
type input "[DATE] 08:17"
type input "[DATE]"
type input "464.42"
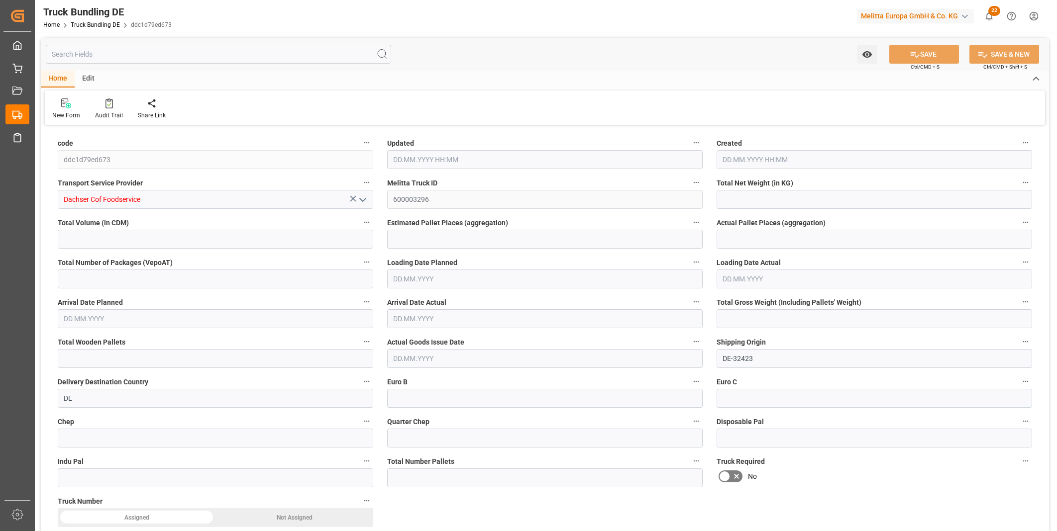
type input "2812.106"
type input "3"
type input "0"
type input "674.49"
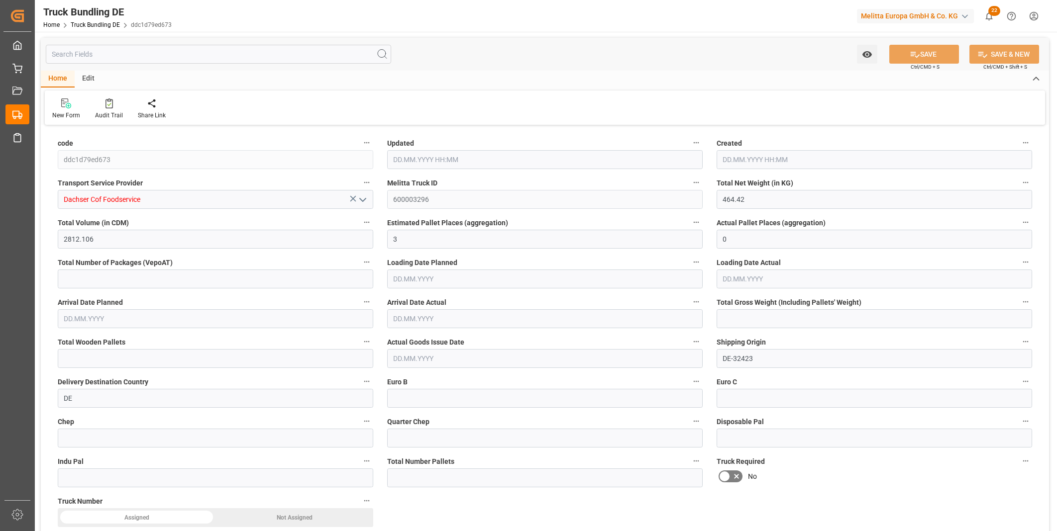
type input "4"
type input "0"
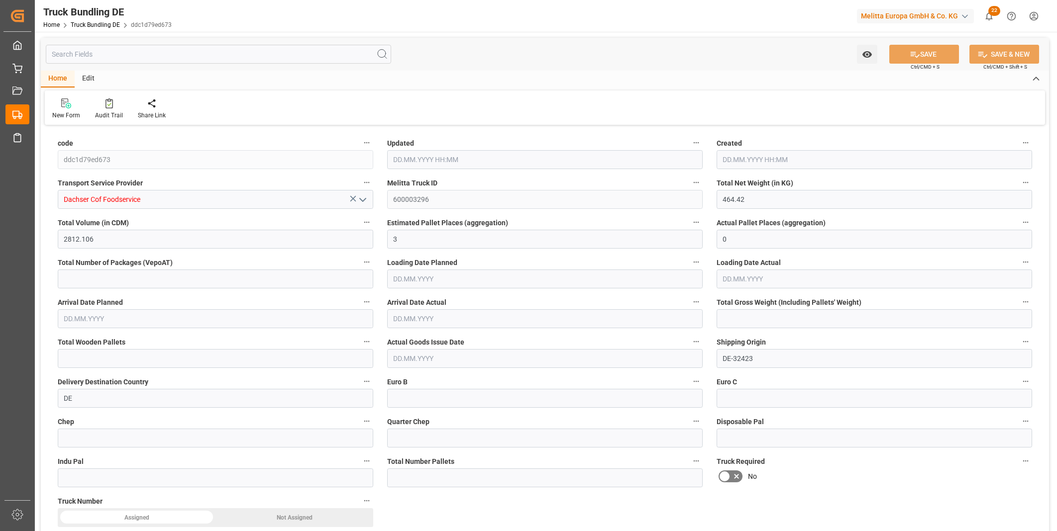
type input "0"
type input "07.10.2025 08:17"
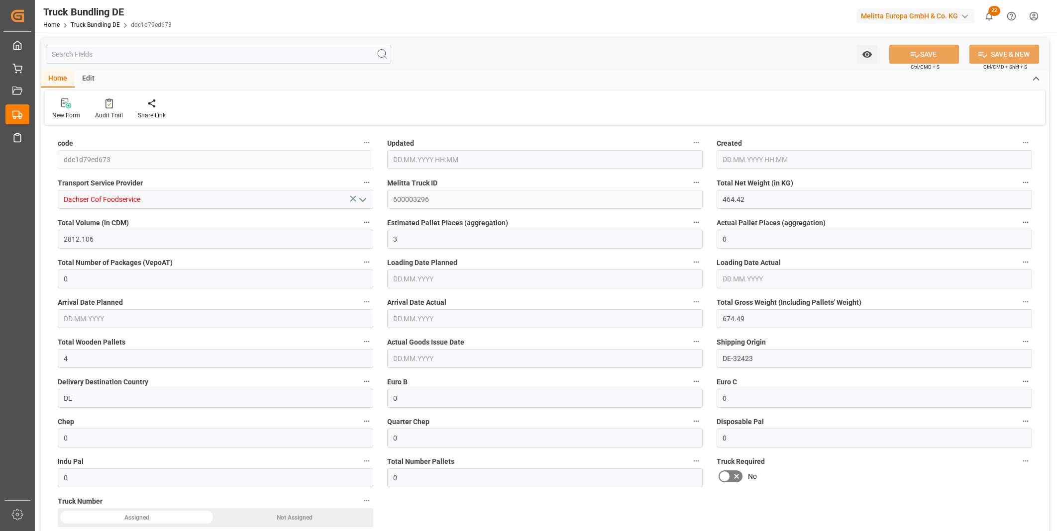
type input "14.10.2025"
type input "16.10.2025"
type input "07.10.2025"
